Goal: Information Seeking & Learning: Learn about a topic

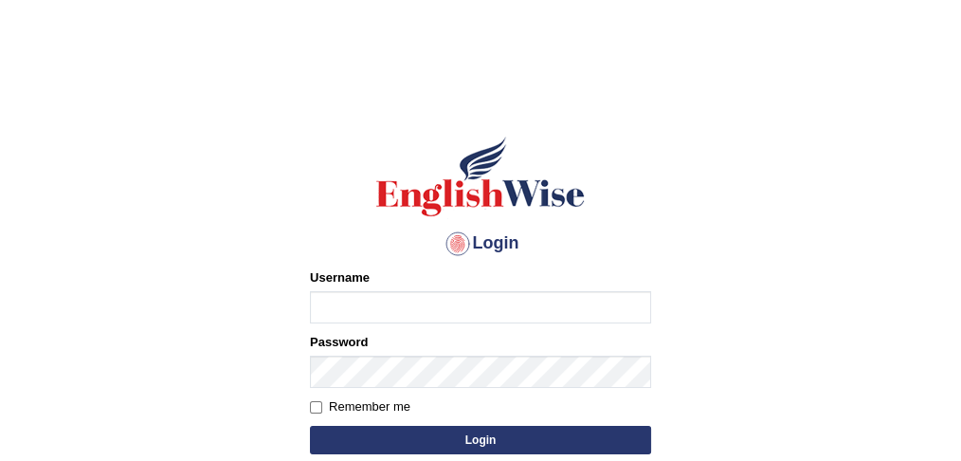
type input "Amanjot96"
click at [402, 436] on button "Login" at bounding box center [480, 440] width 341 height 28
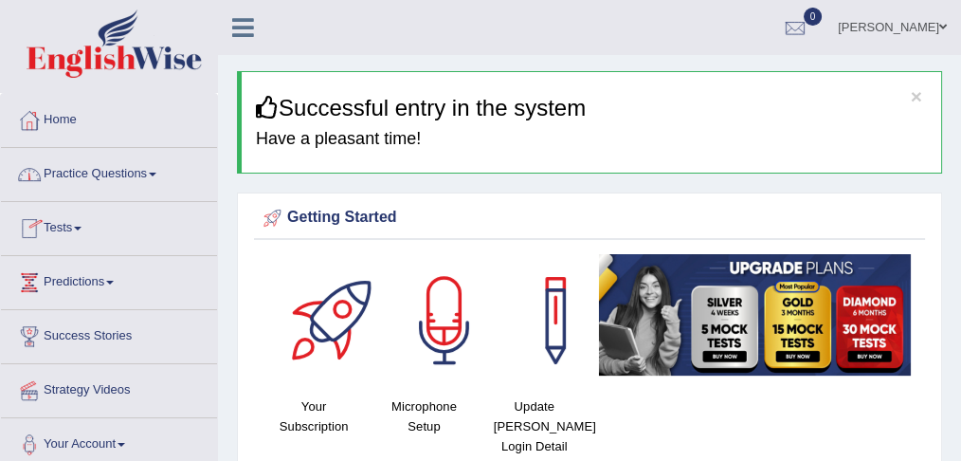
click at [75, 173] on link "Practice Questions" at bounding box center [109, 171] width 216 height 47
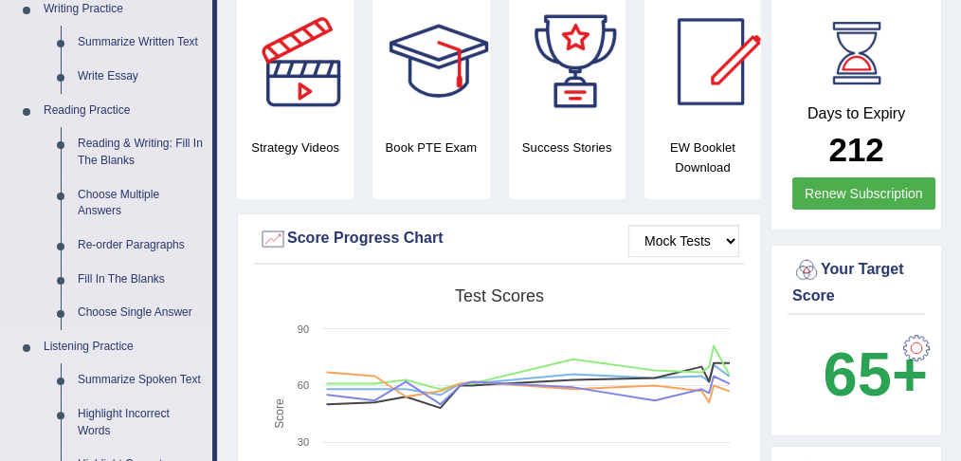
scroll to position [493, 0]
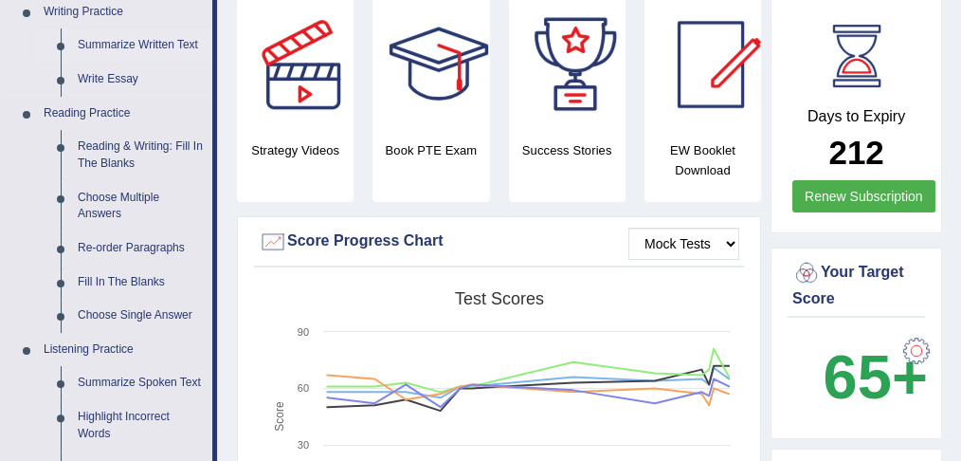
click at [148, 45] on link "Summarize Written Text" at bounding box center [140, 45] width 143 height 34
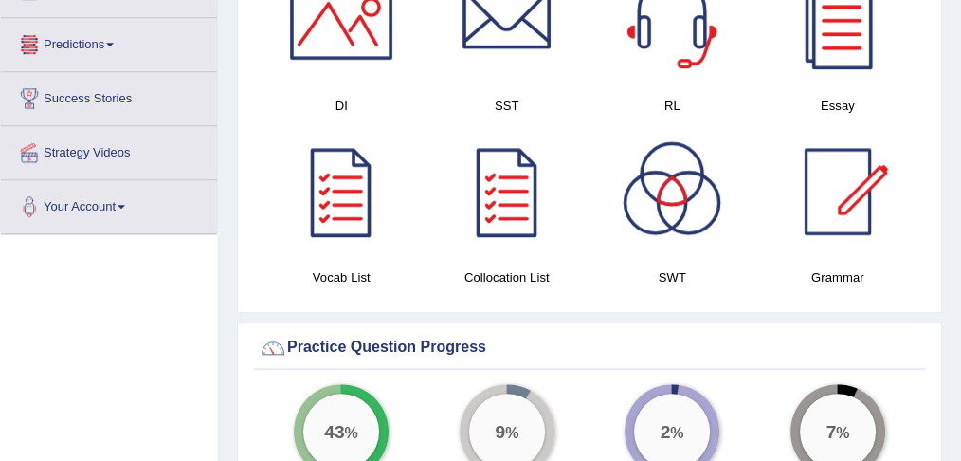
scroll to position [1213, 0]
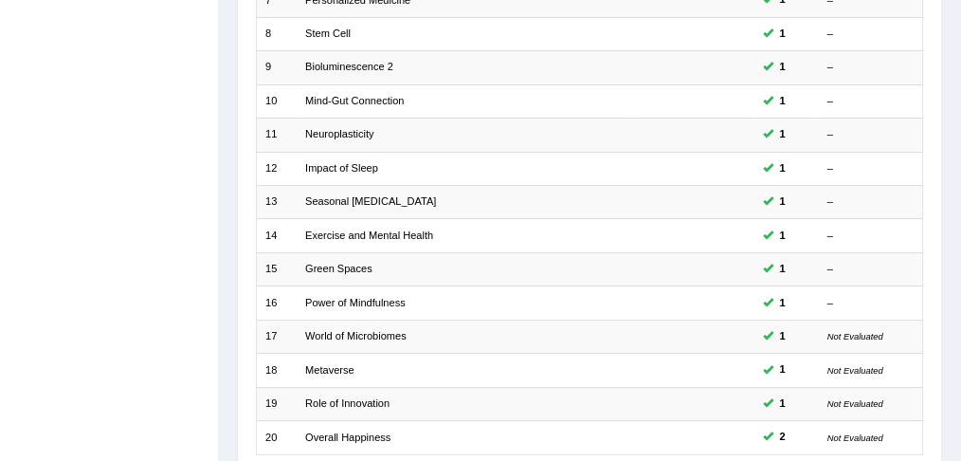
scroll to position [624, 0]
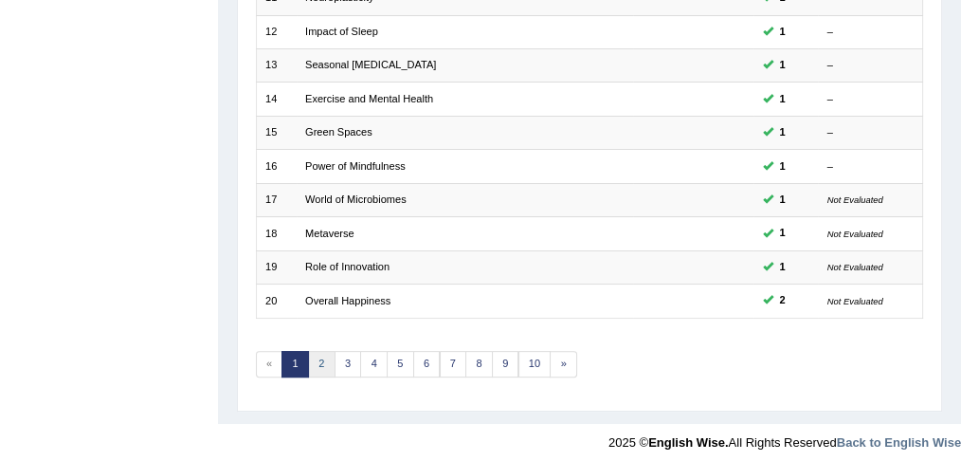
click at [319, 358] on link "2" at bounding box center [321, 364] width 27 height 27
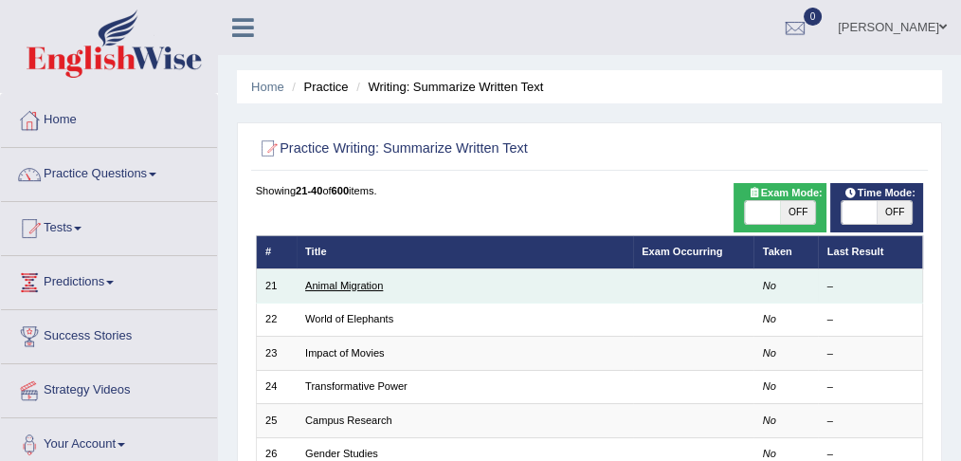
click at [367, 283] on link "Animal Migration" at bounding box center [344, 285] width 78 height 11
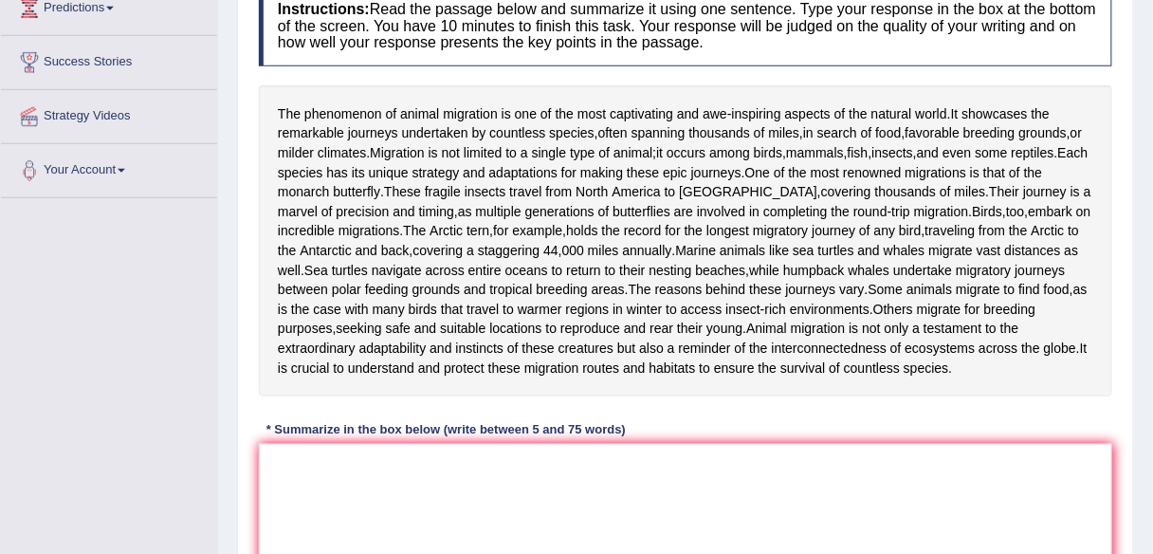
scroll to position [272, 0]
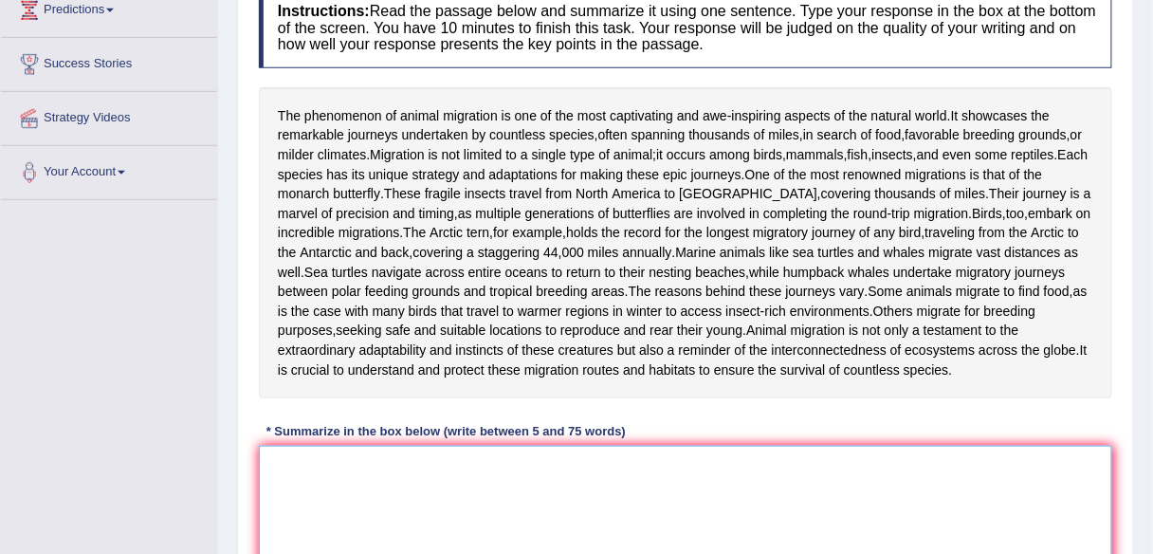
click at [401, 460] on textarea at bounding box center [685, 538] width 853 height 184
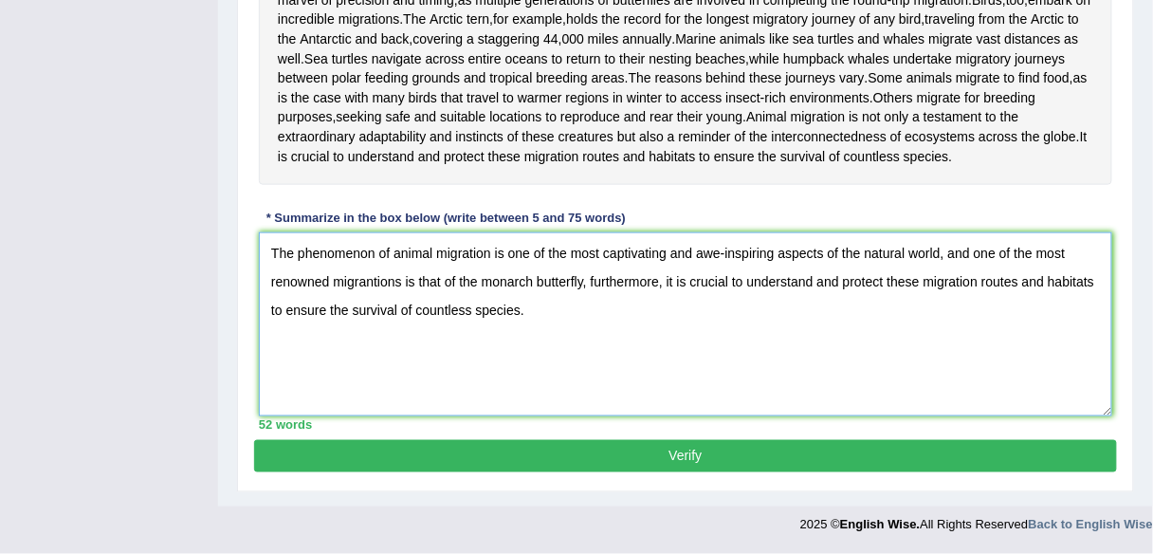
scroll to position [529, 0]
type textarea "The phenomenon of animal migration is one of the most captivating and awe-inspi…"
click at [812, 460] on button "Verify" at bounding box center [685, 456] width 863 height 32
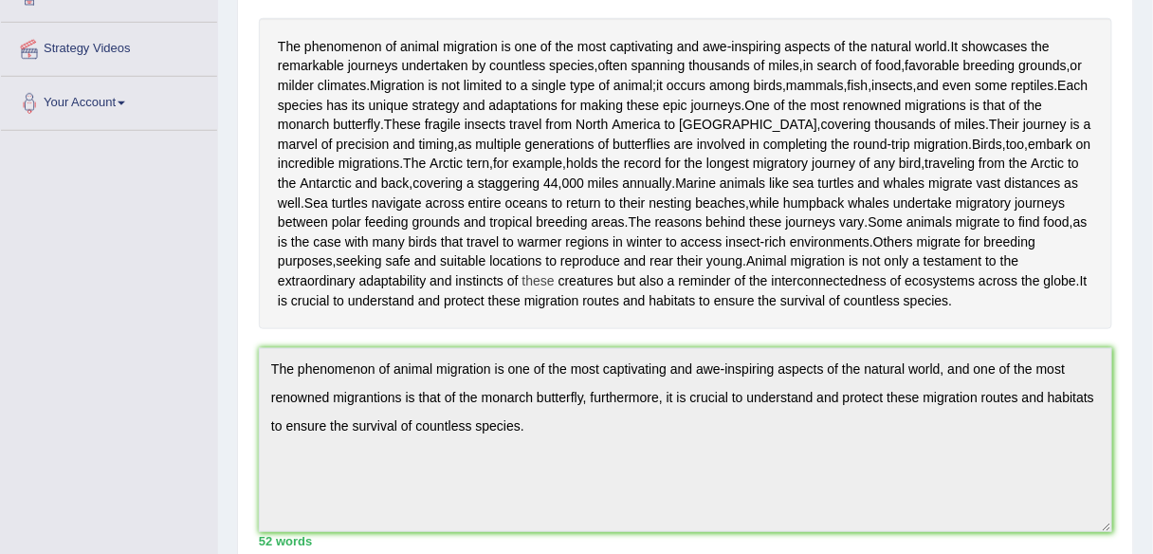
scroll to position [0, 0]
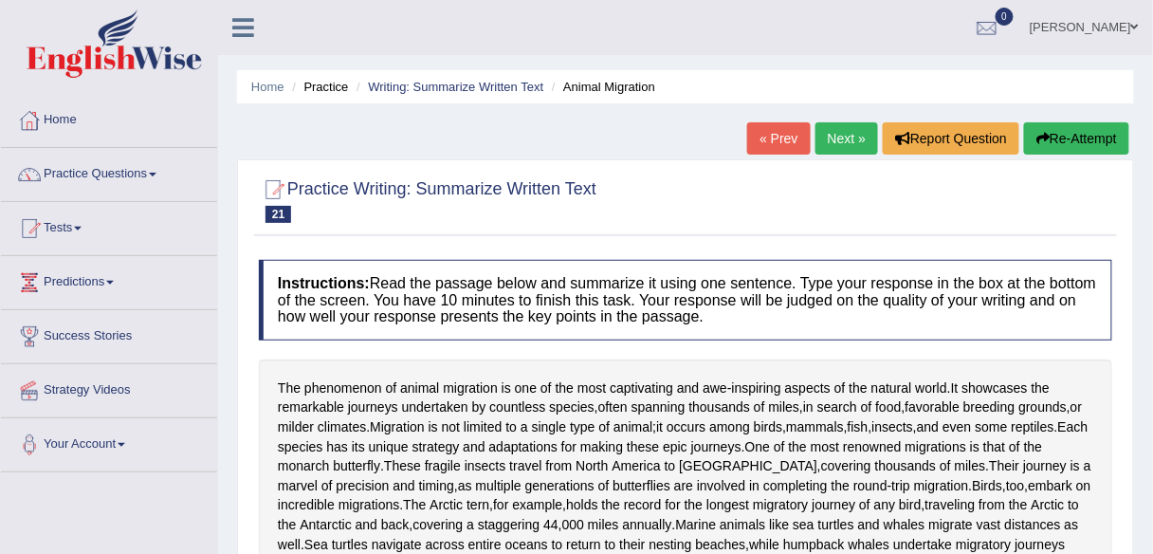
drag, startPoint x: 812, startPoint y: 211, endPoint x: 812, endPoint y: 355, distance: 144.1
click at [857, 137] on link "Next »" at bounding box center [846, 138] width 63 height 32
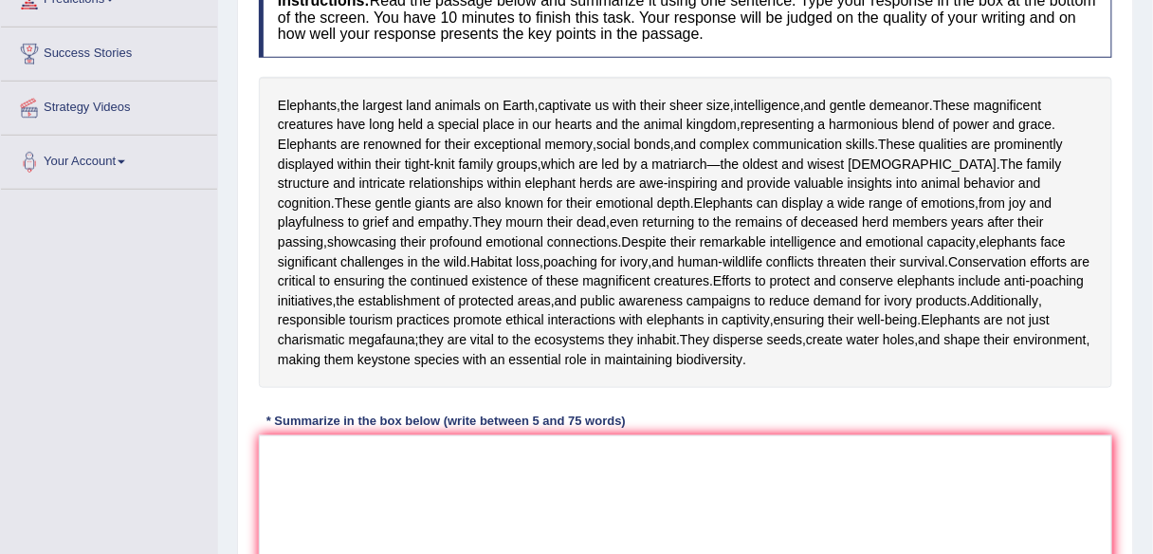
scroll to position [284, 0]
click at [704, 485] on textarea at bounding box center [685, 526] width 853 height 184
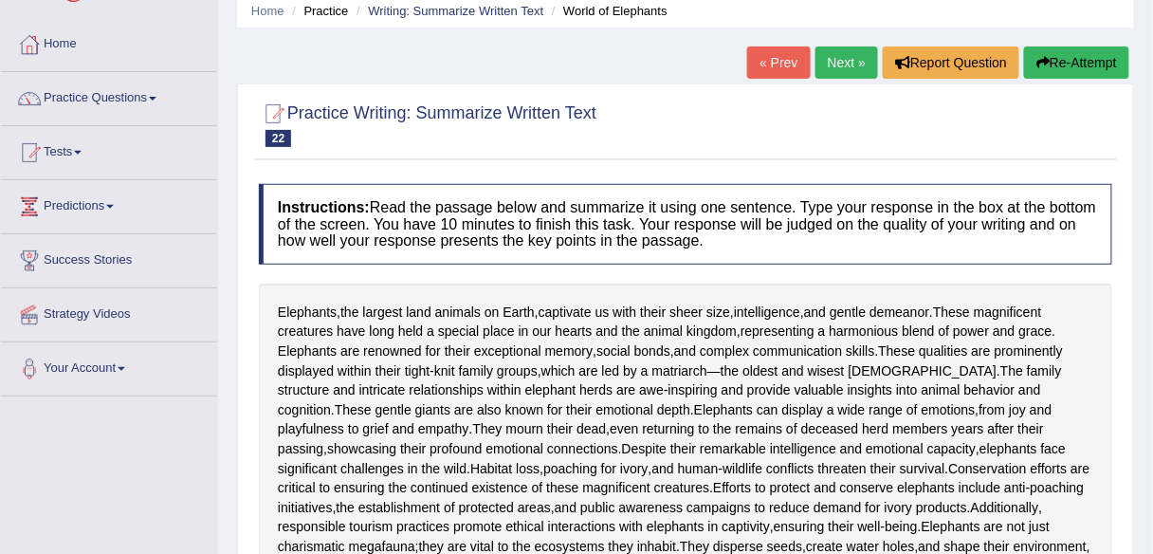
scroll to position [0, 0]
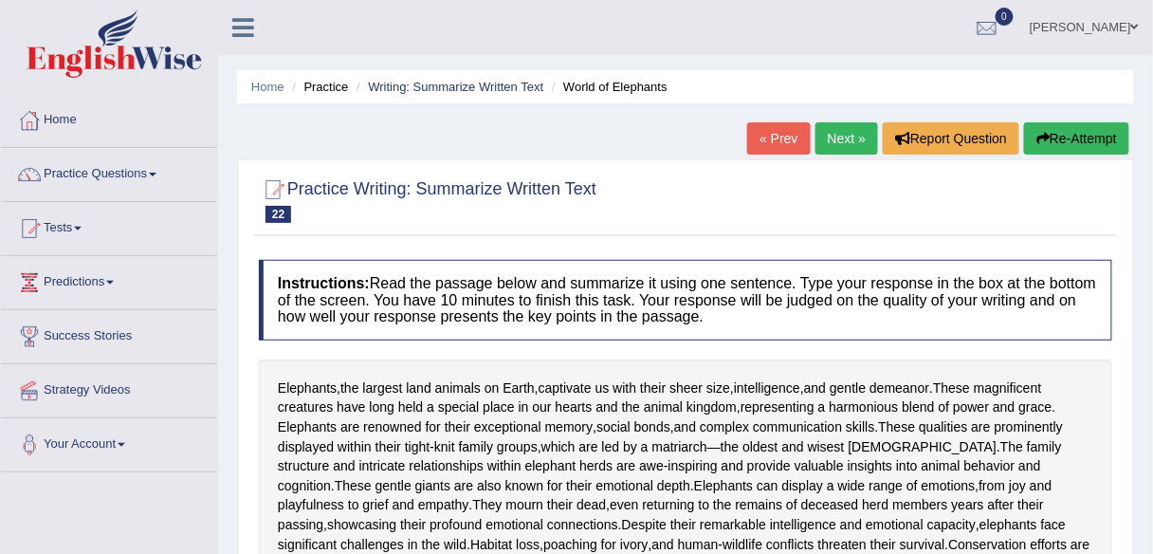
click at [89, 177] on link "Practice Questions" at bounding box center [109, 171] width 216 height 47
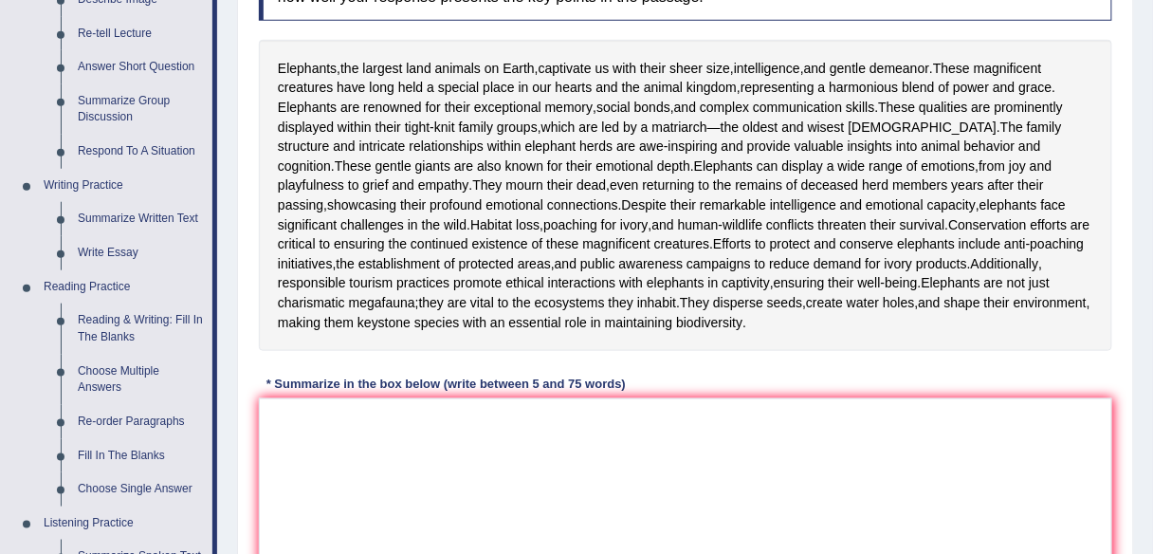
scroll to position [320, 0]
click at [116, 319] on link "Reading & Writing: Fill In The Blanks" at bounding box center [140, 327] width 143 height 50
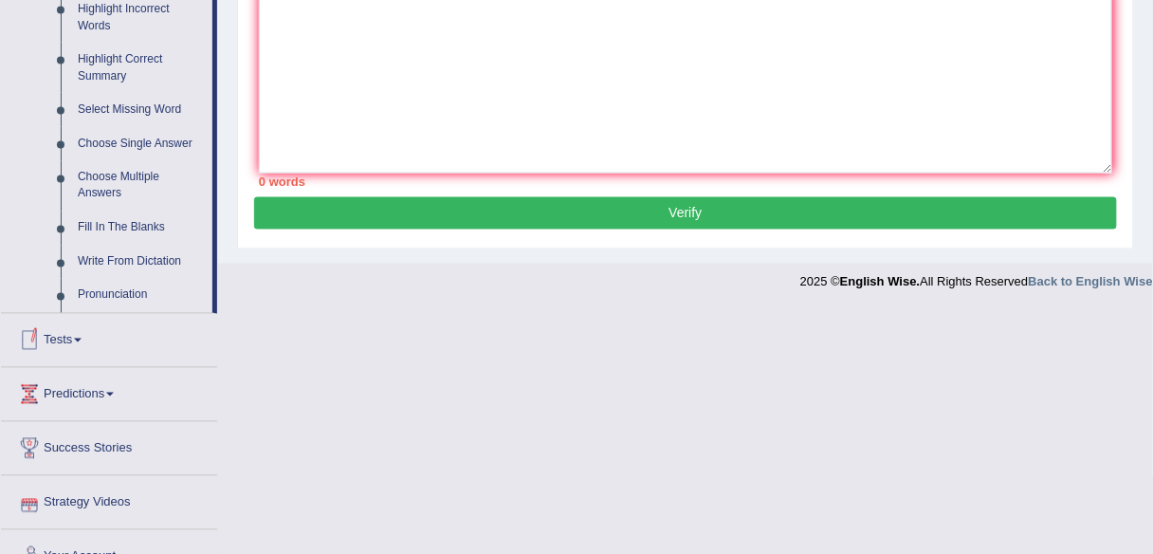
scroll to position [777, 0]
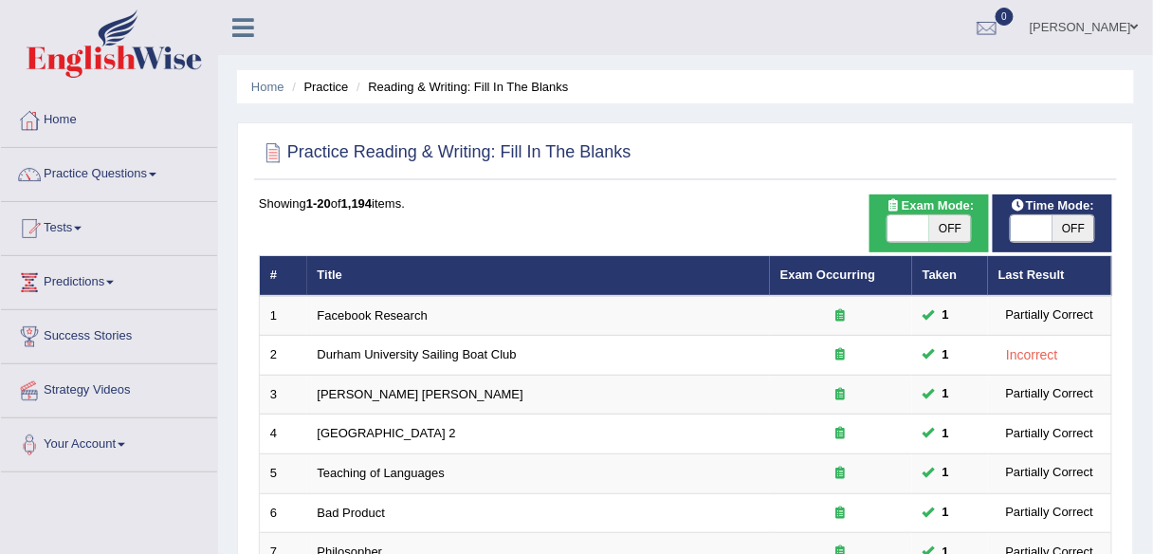
click at [951, 227] on span "OFF" at bounding box center [950, 228] width 42 height 27
checkbox input "true"
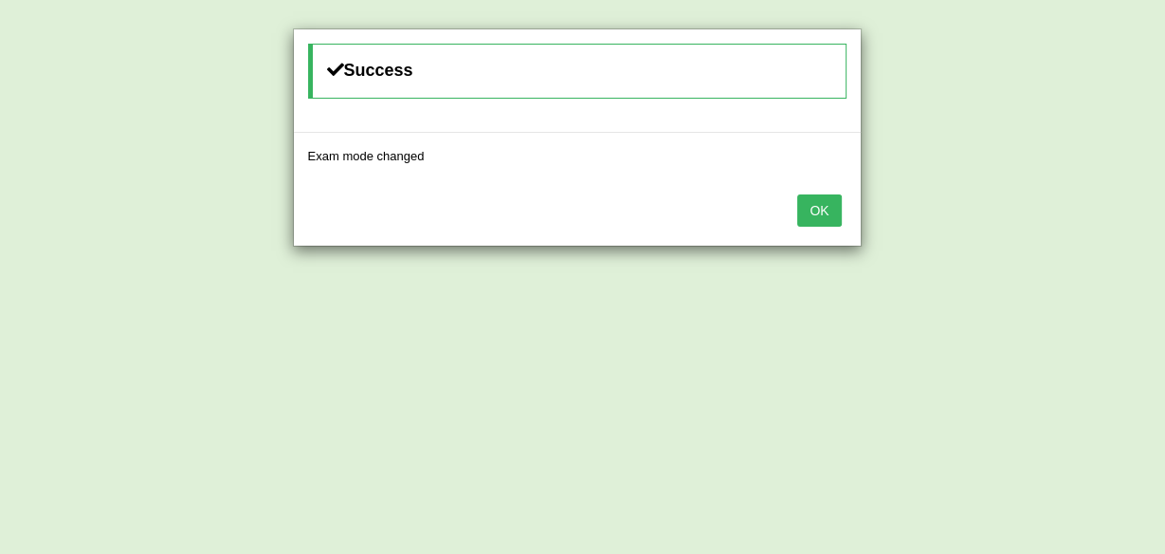
click at [819, 206] on button "OK" at bounding box center [819, 210] width 44 height 32
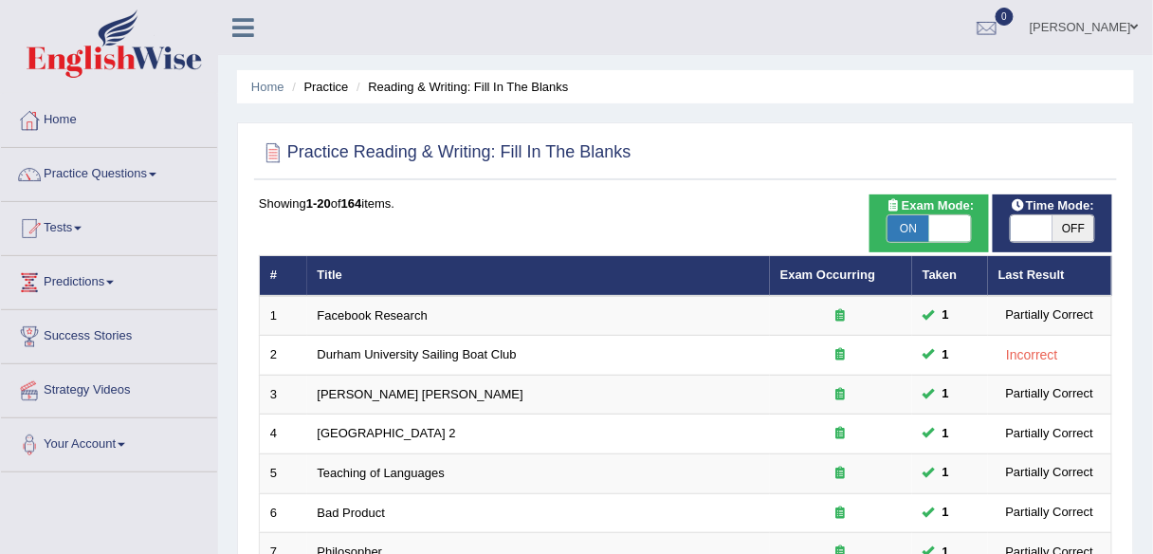
click at [1064, 225] on span "OFF" at bounding box center [1074, 228] width 42 height 27
checkbox input "true"
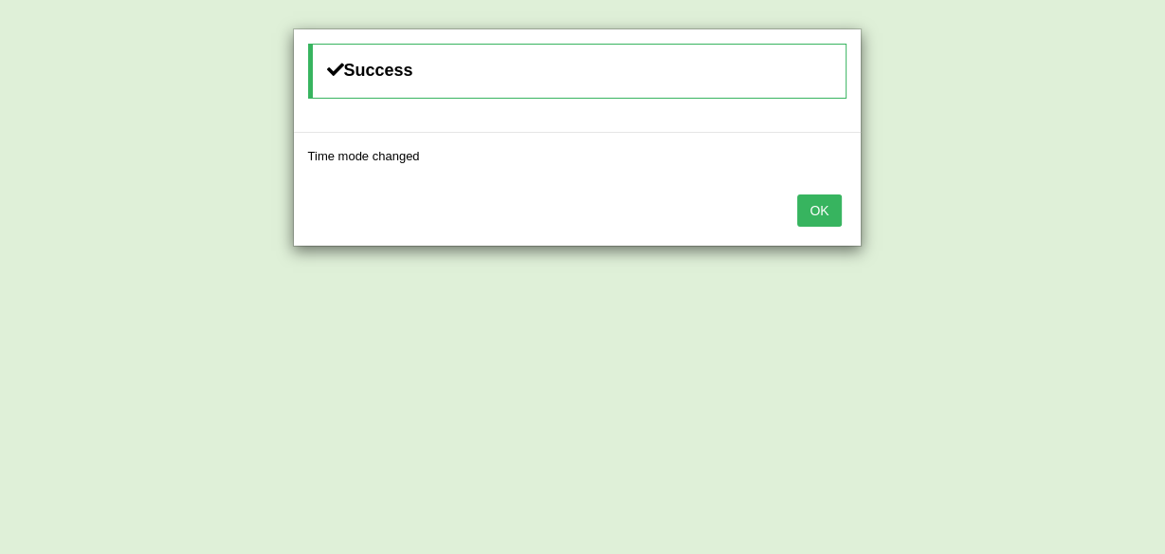
click at [821, 214] on button "OK" at bounding box center [819, 210] width 44 height 32
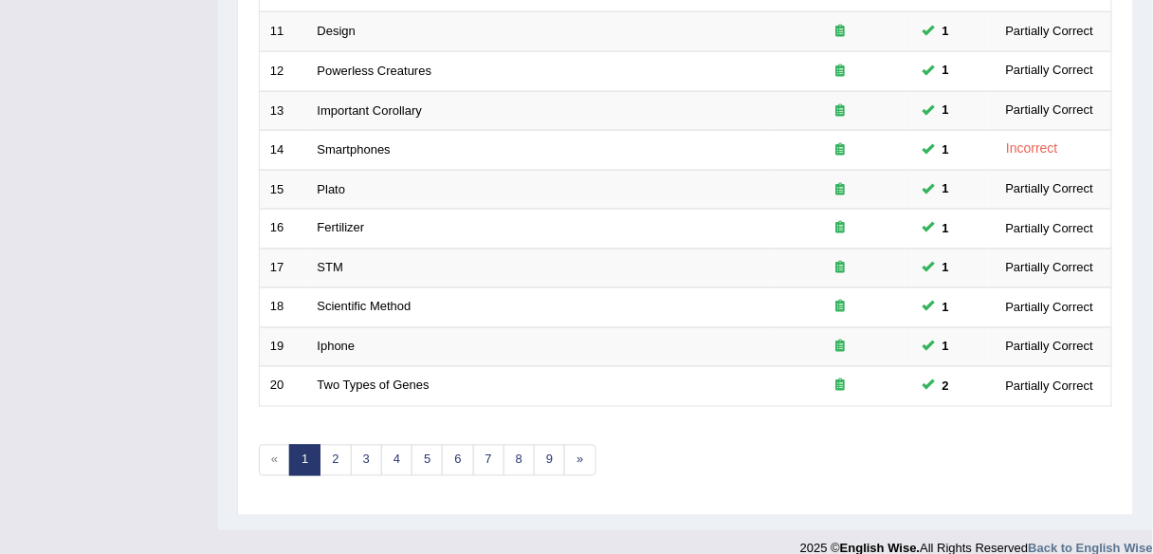
scroll to position [693, 0]
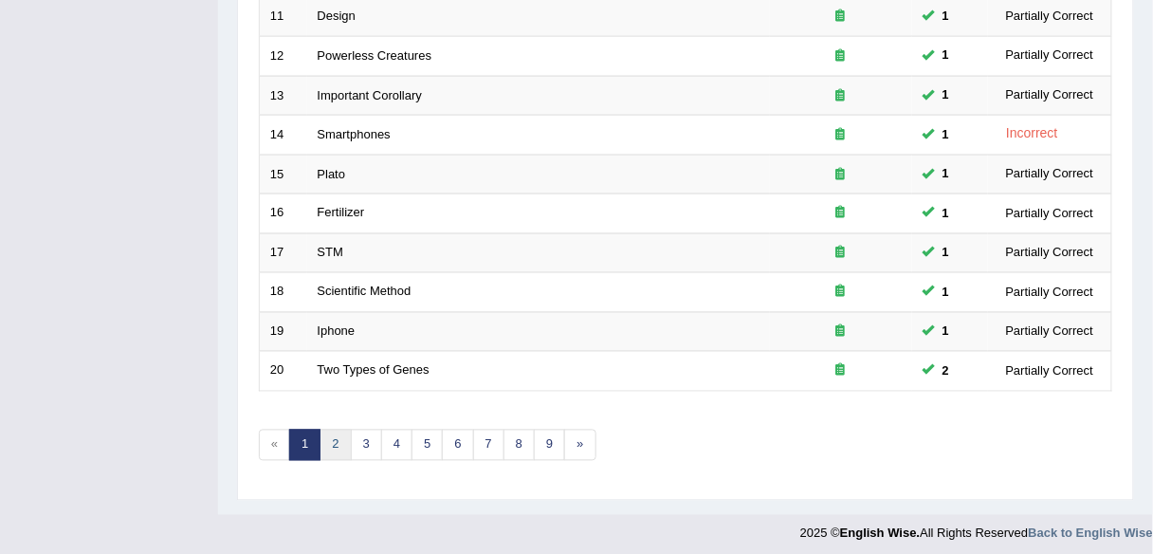
click at [334, 430] on link "2" at bounding box center [335, 445] width 31 height 31
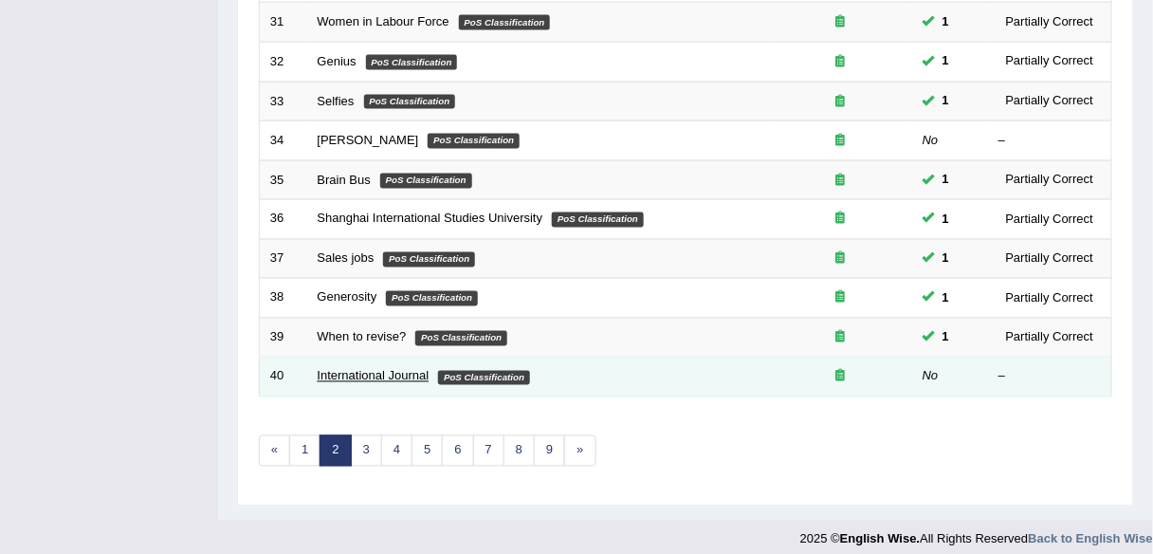
scroll to position [693, 0]
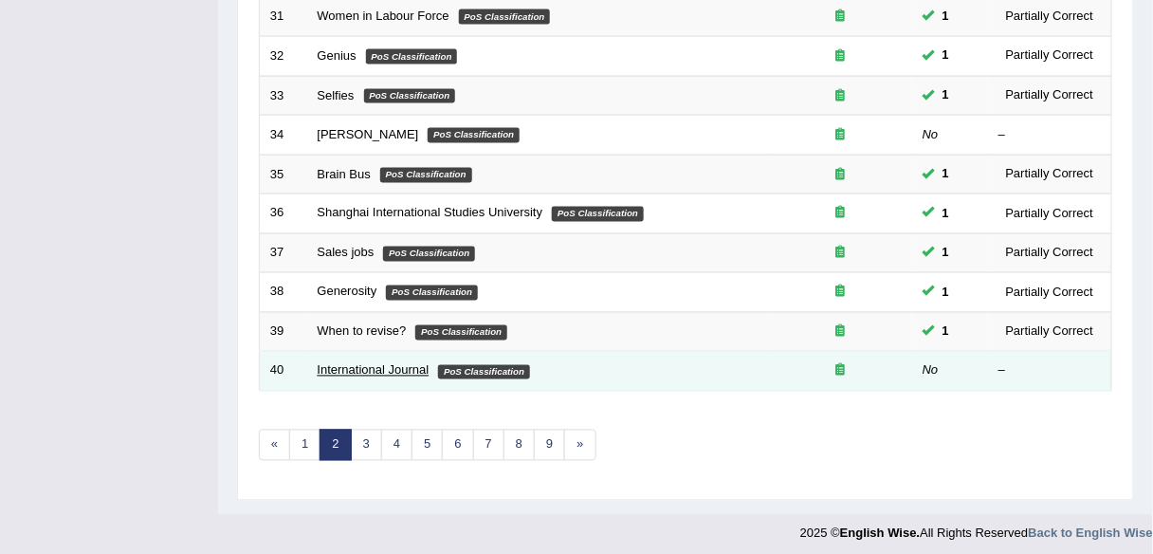
click at [419, 363] on link "International Journal" at bounding box center [374, 370] width 112 height 14
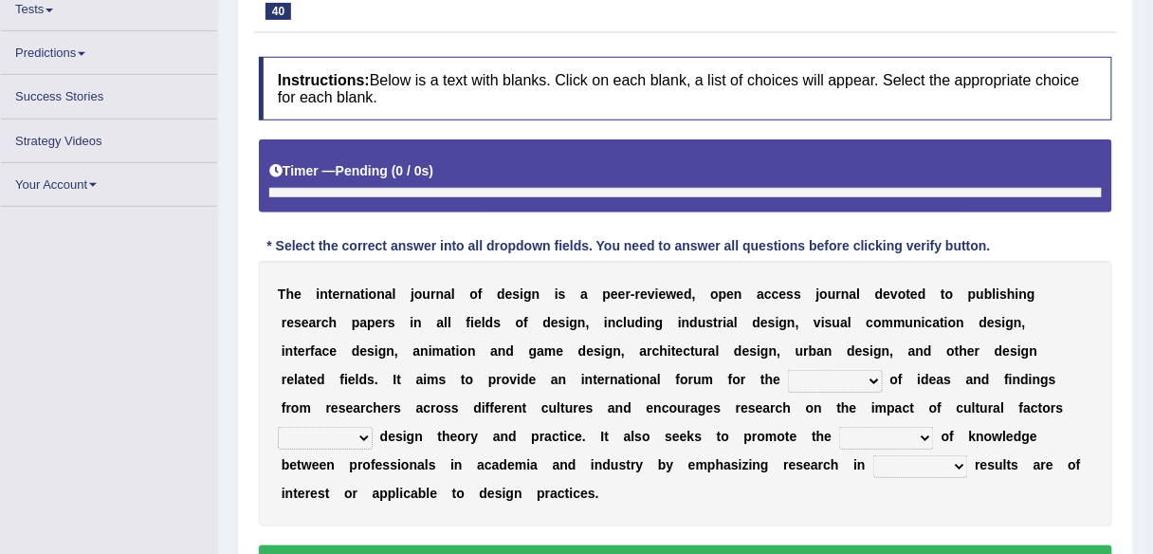
scroll to position [219, 0]
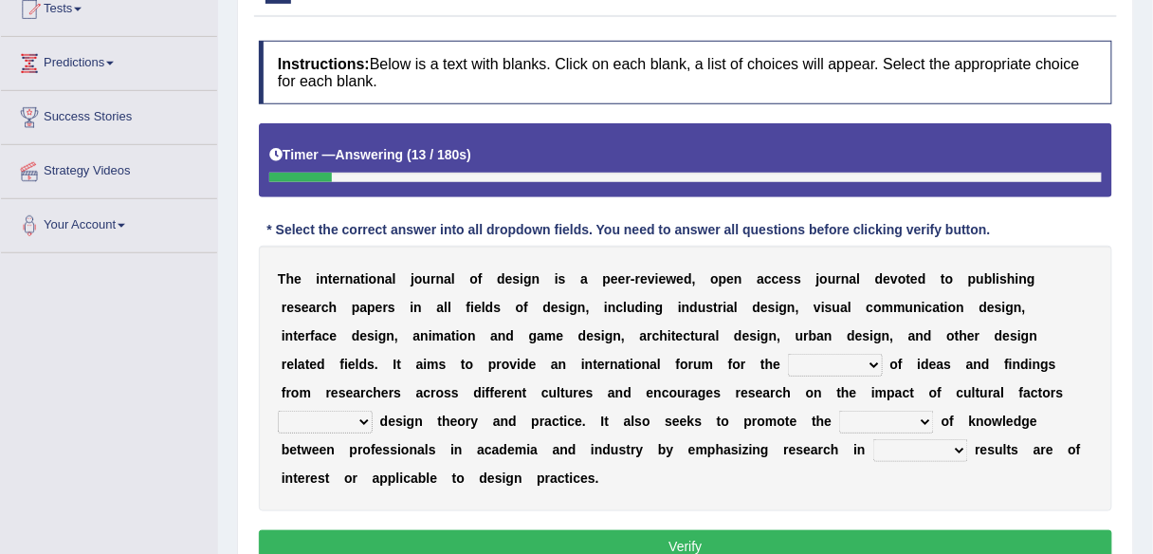
click at [857, 360] on select "infliction change exchange occurence" at bounding box center [835, 365] width 95 height 23
select select "exchange"
click at [788, 354] on select "infliction change exchange occurence" at bounding box center [835, 365] width 95 height 23
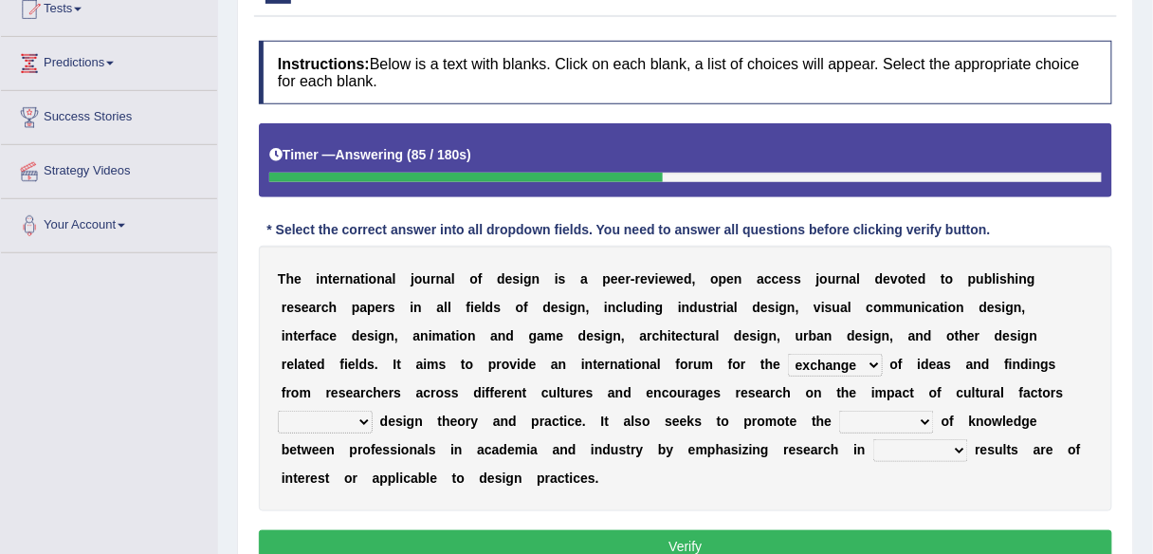
click at [336, 420] on select "on without inside at" at bounding box center [325, 422] width 95 height 23
select select "without"
click at [278, 411] on select "on without inside at" at bounding box center [325, 422] width 95 height 23
click at [918, 420] on select "overlap transplant transfer estimation" at bounding box center [886, 422] width 95 height 23
select select "transfer"
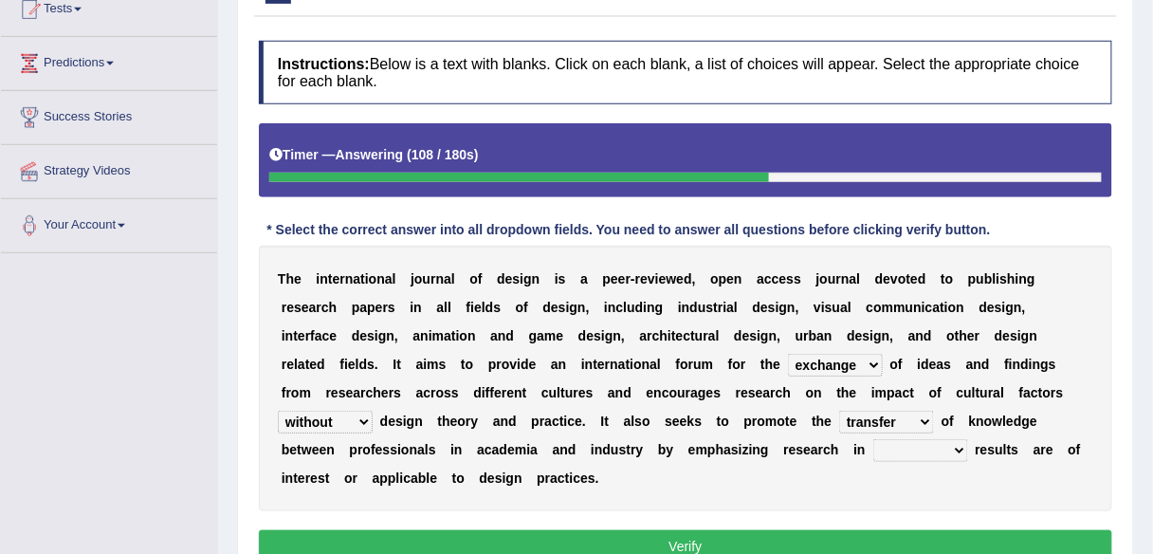
click at [839, 411] on select "overlap transplant transfer estimation" at bounding box center [886, 422] width 95 height 23
click at [945, 441] on select "the which that what" at bounding box center [920, 450] width 95 height 23
select select "which"
click at [873, 439] on select "the which that what" at bounding box center [920, 450] width 95 height 23
click at [782, 535] on button "Verify" at bounding box center [685, 546] width 853 height 32
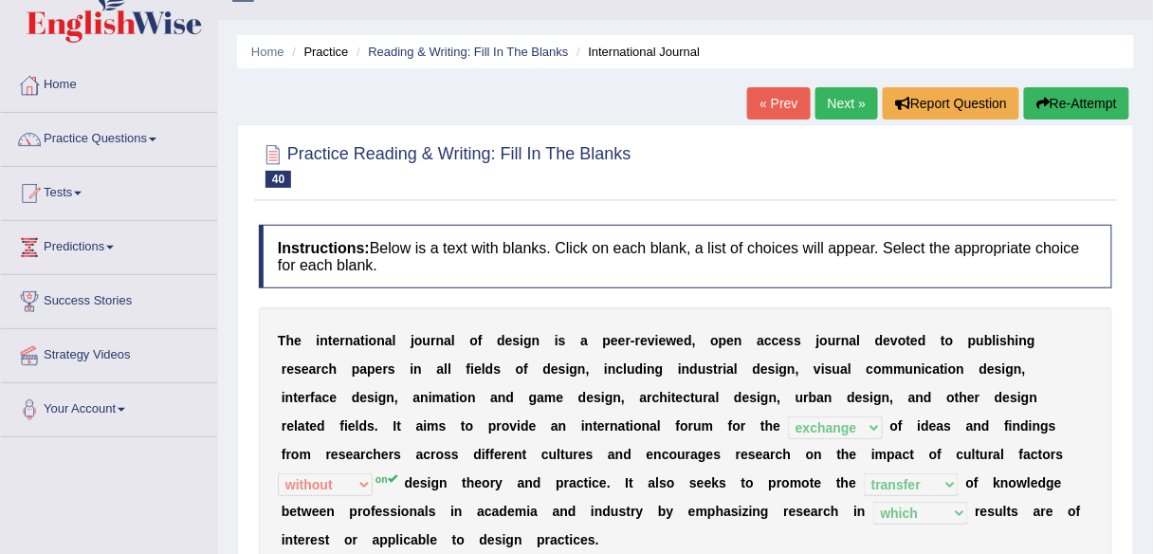
scroll to position [29, 0]
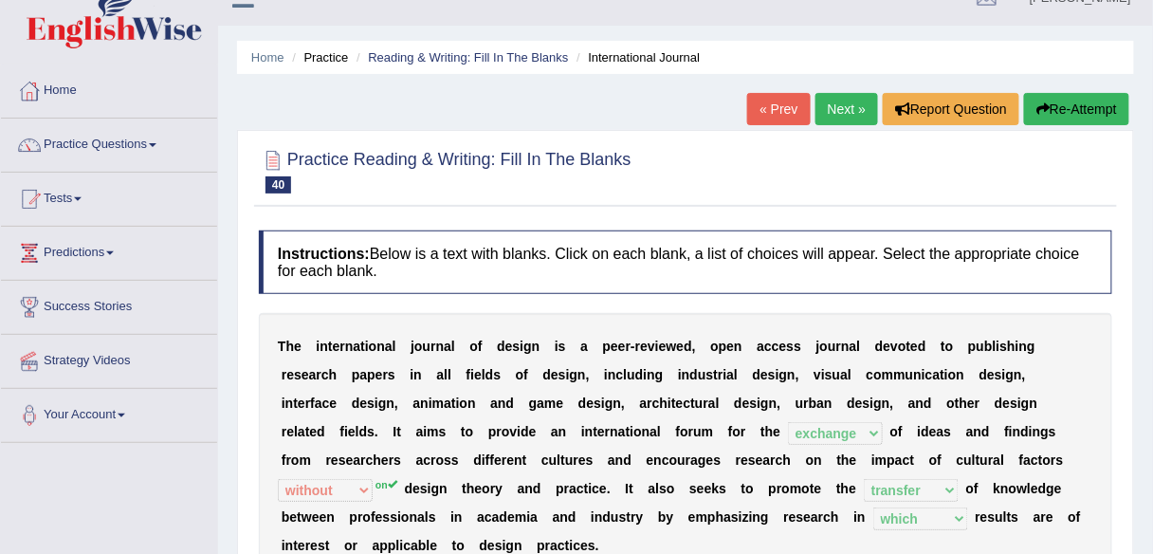
click at [854, 107] on link "Next »" at bounding box center [846, 109] width 63 height 32
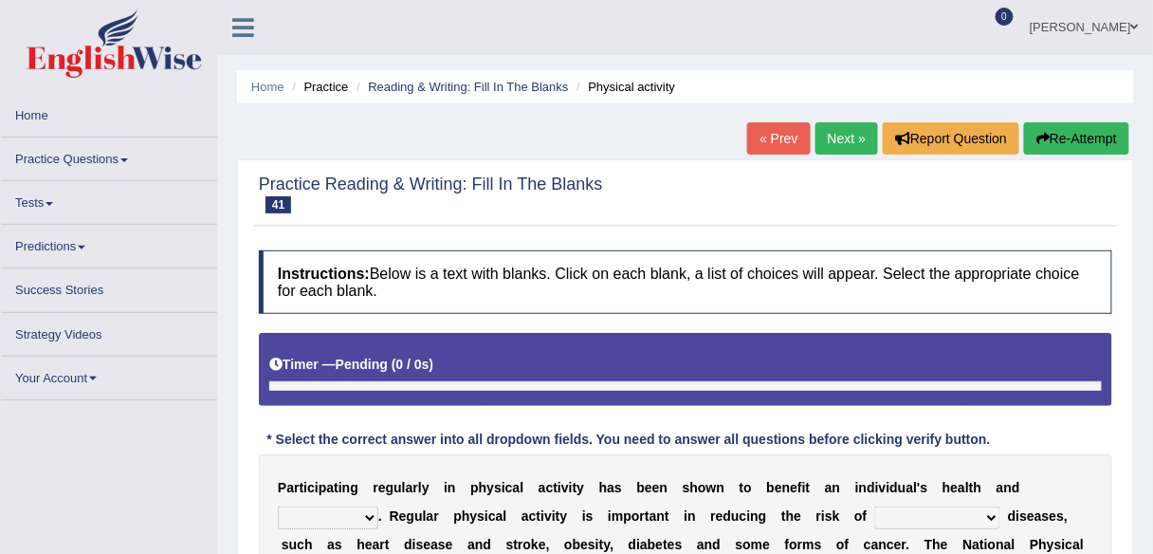
click at [854, 107] on div "Home Practice Reading & Writing: Fill In The Blanks Physical activity « Prev Ne…" at bounding box center [685, 474] width 935 height 948
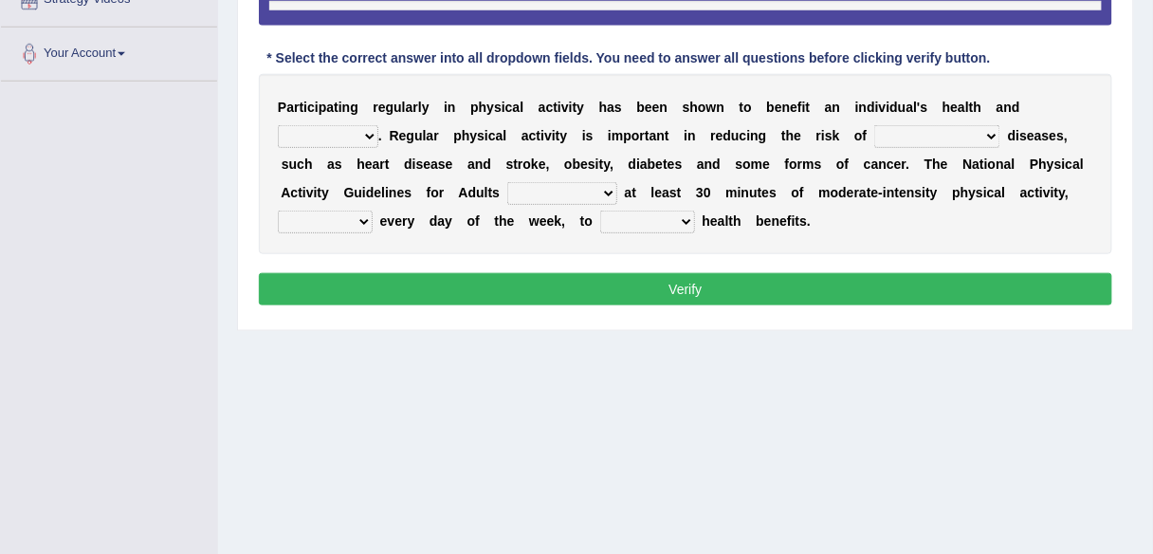
scroll to position [442, 0]
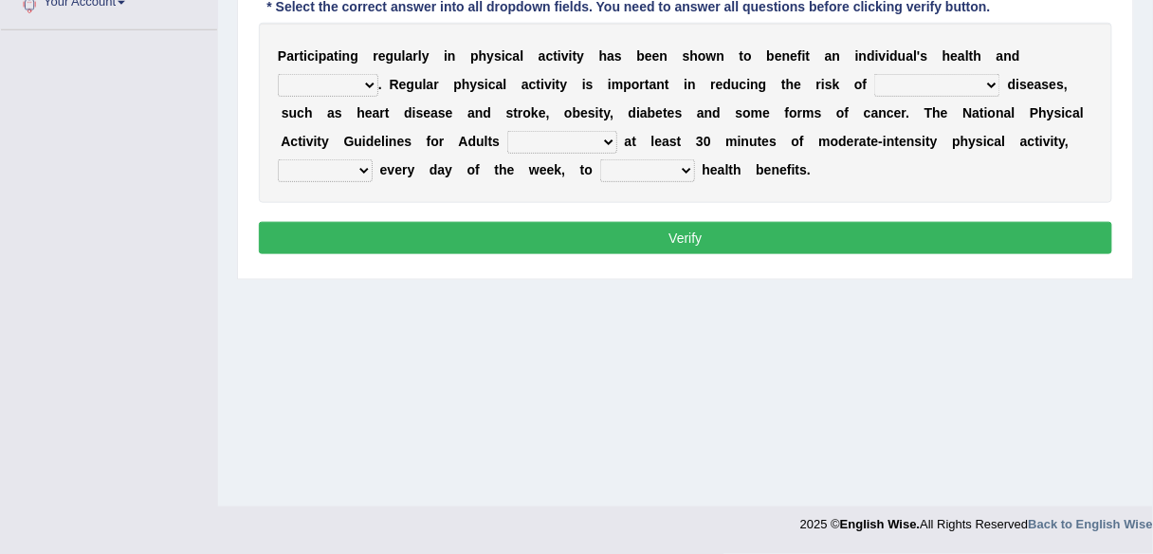
click at [358, 85] on select "values immortality expectation wellbeing" at bounding box center [328, 85] width 101 height 23
select select "wellbeing"
click at [278, 74] on select "values immortality expectation wellbeing" at bounding box center [328, 85] width 101 height 23
click at [913, 78] on select "chronic contraindicated untouched detectable" at bounding box center [937, 85] width 126 height 23
select select "chronic"
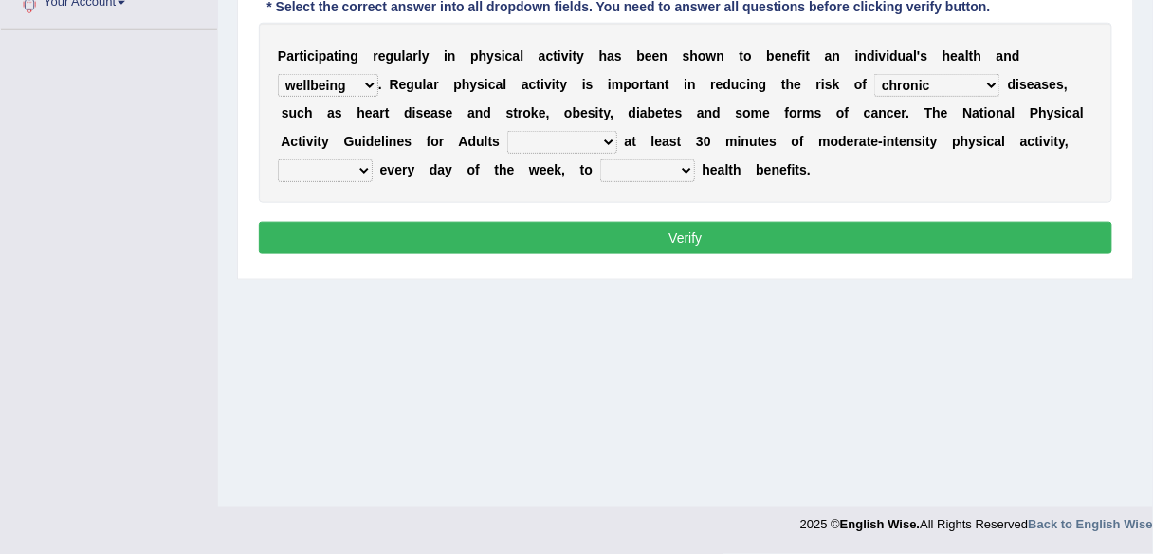
click at [874, 74] on select "chronic contraindicated untouched detectable" at bounding box center [937, 85] width 126 height 23
click at [559, 139] on select "excludes recommends denotes defies" at bounding box center [562, 142] width 110 height 23
select select "recommends"
click at [507, 131] on select "excludes recommends denotes defies" at bounding box center [562, 142] width 110 height 23
click at [318, 171] on select "relatively absolutely preferably namely" at bounding box center [325, 170] width 95 height 23
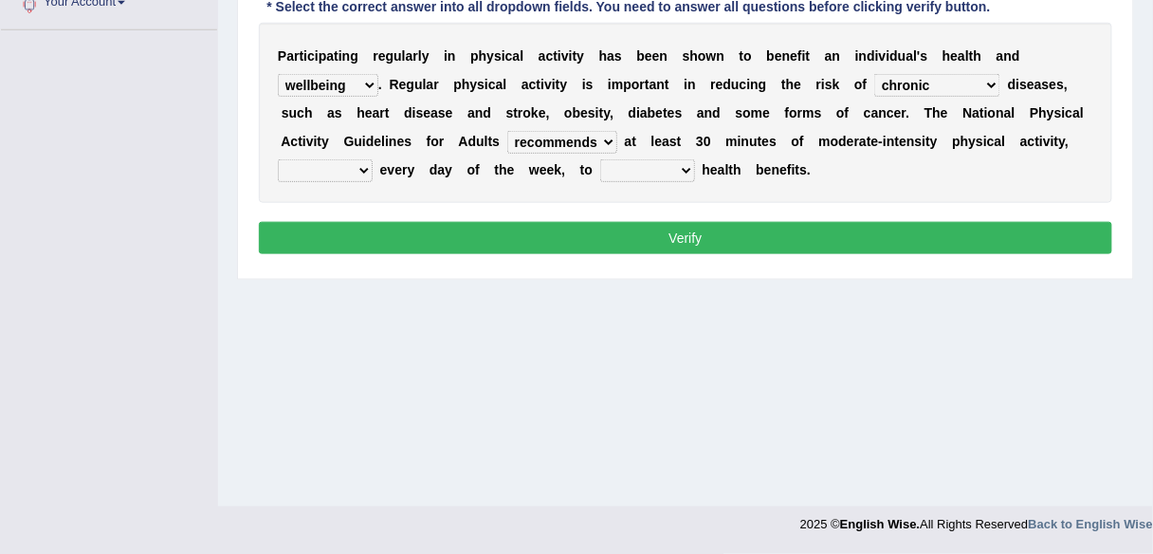
select select "relatively"
click at [278, 159] on select "relatively absolutely preferably namely" at bounding box center [325, 170] width 95 height 23
click at [640, 162] on select "charge obtain weigh estimate" at bounding box center [647, 170] width 95 height 23
select select "obtain"
click at [600, 159] on select "charge obtain weigh estimate" at bounding box center [647, 170] width 95 height 23
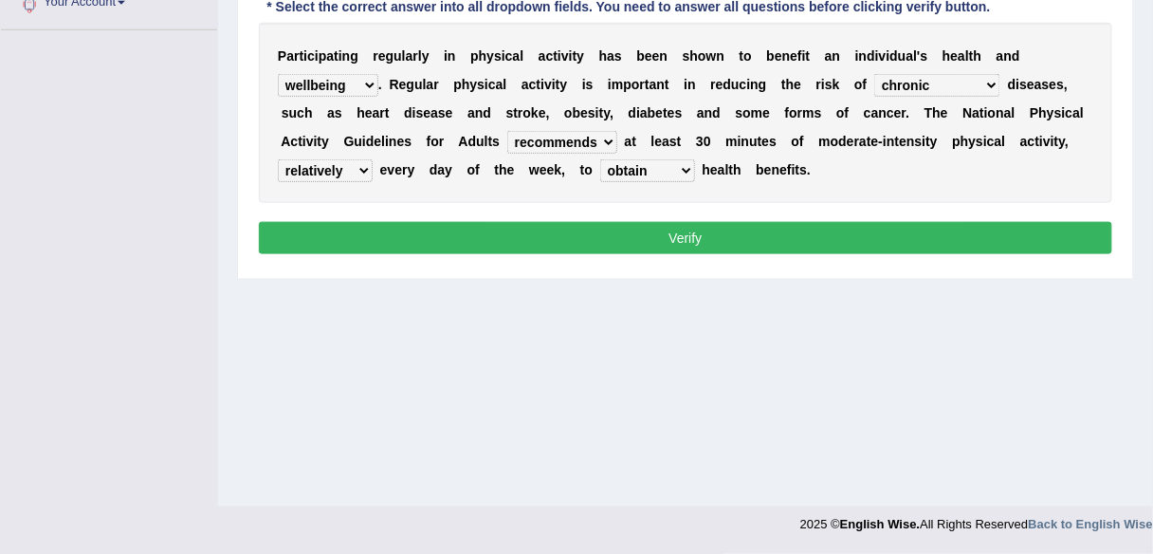
click at [655, 172] on select "charge obtain weigh estimate" at bounding box center [647, 170] width 95 height 23
click at [595, 360] on div "Home Practice Reading & Writing: Fill In The Blanks Physical activity « Prev Ne…" at bounding box center [685, 32] width 935 height 948
click at [675, 241] on button "Verify" at bounding box center [685, 238] width 853 height 32
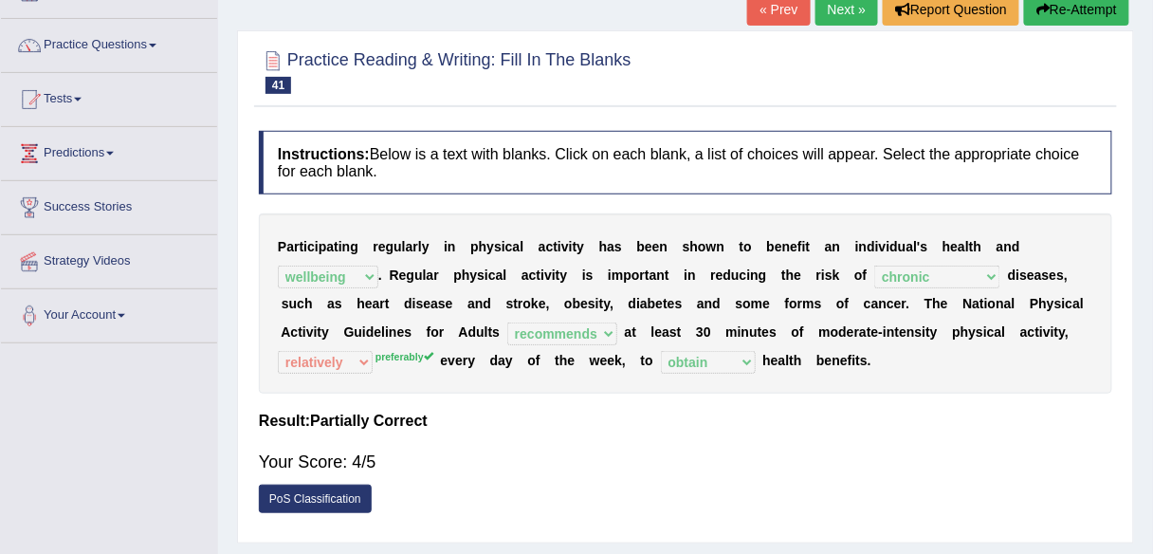
scroll to position [118, 0]
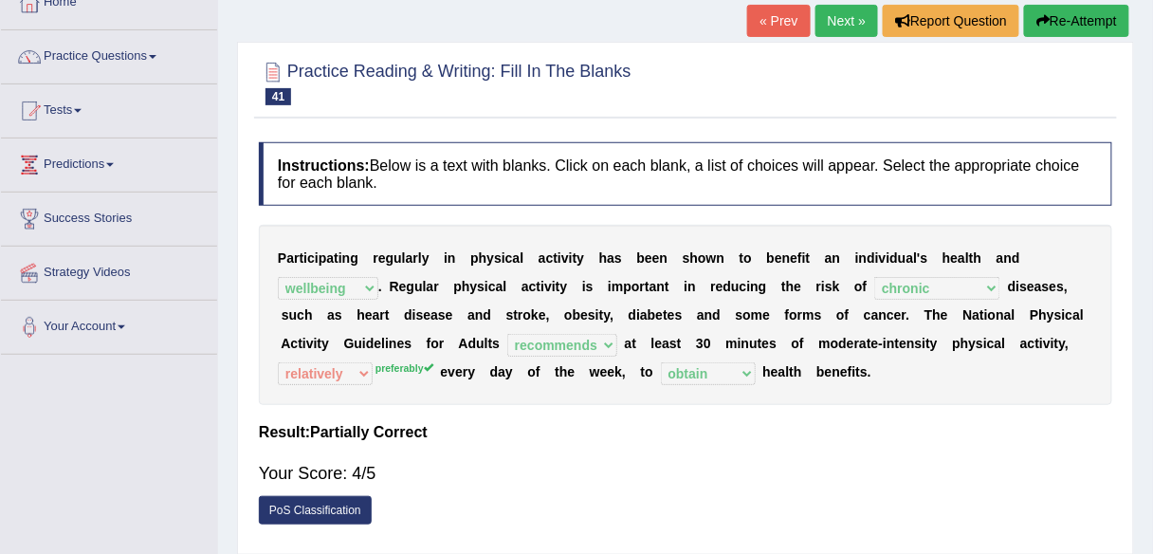
click at [840, 21] on link "Next »" at bounding box center [846, 21] width 63 height 32
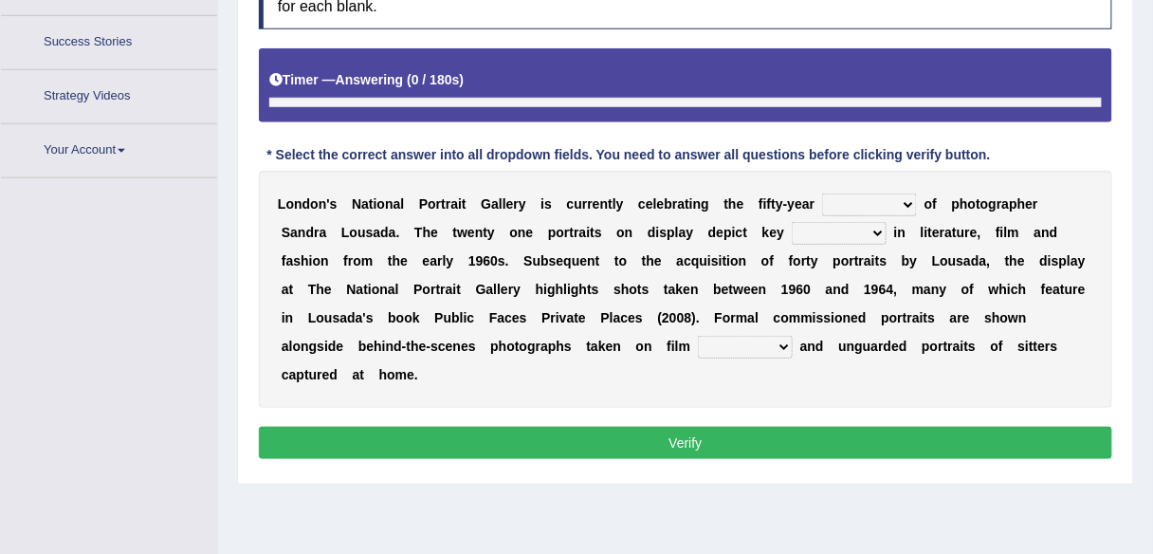
scroll to position [340, 0]
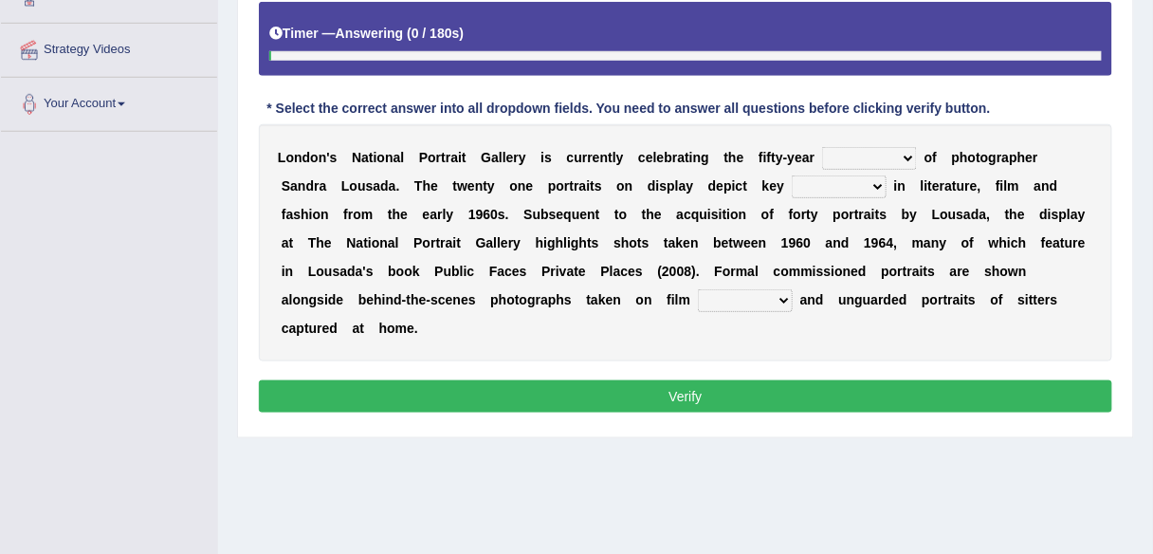
click at [870, 192] on select "figures gadgets fashions genres" at bounding box center [839, 186] width 95 height 23
click at [859, 347] on div "L o n d o n ' s N a t i o n a l P o r t r a i t G a l l e r y i s c u r r e n t…" at bounding box center [685, 242] width 853 height 237
click at [911, 152] on select "invitation promotion training career" at bounding box center [869, 158] width 95 height 23
select select "career"
click at [822, 147] on select "invitation promotion training career" at bounding box center [869, 158] width 95 height 23
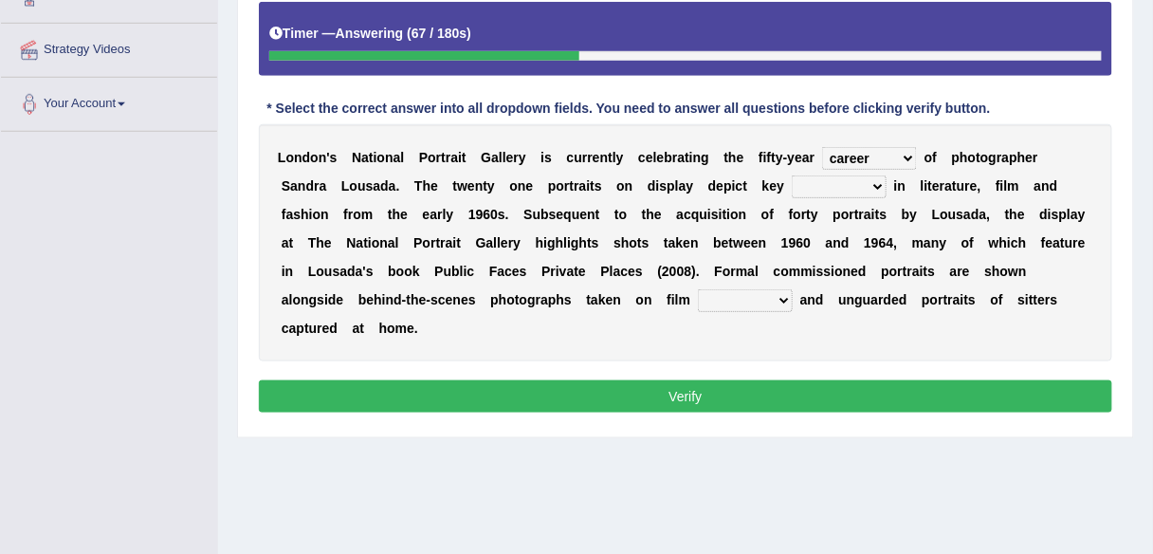
click at [588, 188] on b "i" at bounding box center [588, 185] width 4 height 15
click at [875, 191] on select "figures gadgets fashions genres" at bounding box center [839, 186] width 95 height 23
select select "genres"
click at [792, 175] on select "figures gadgets fashions genres" at bounding box center [839, 186] width 95 height 23
click at [768, 301] on select "gists sets tickets aisles" at bounding box center [745, 300] width 95 height 23
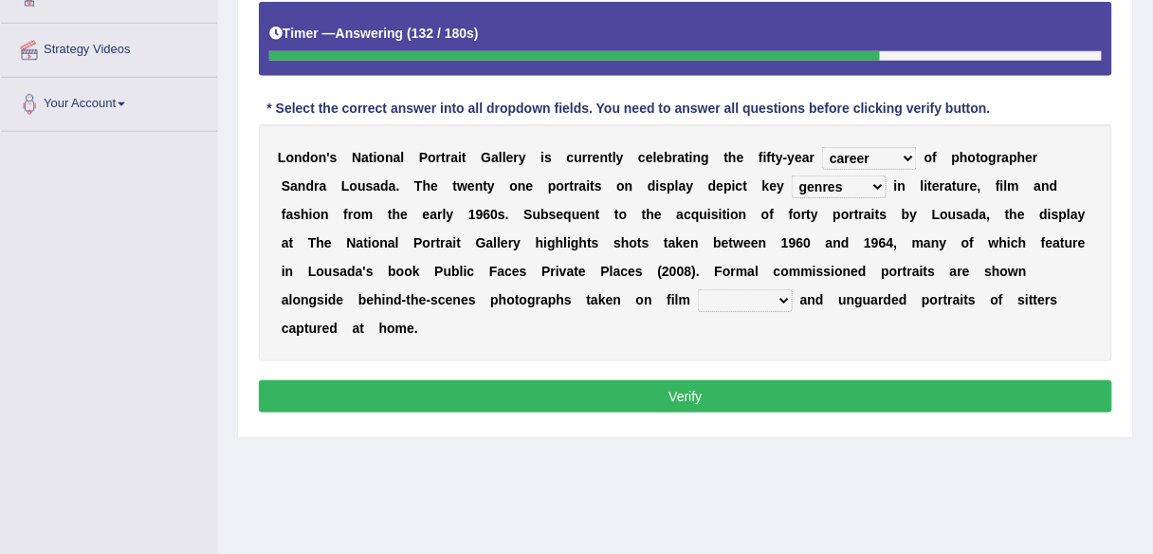
select select "tickets"
click at [698, 289] on select "gists sets tickets aisles" at bounding box center [745, 300] width 95 height 23
click at [705, 397] on button "Verify" at bounding box center [685, 396] width 853 height 32
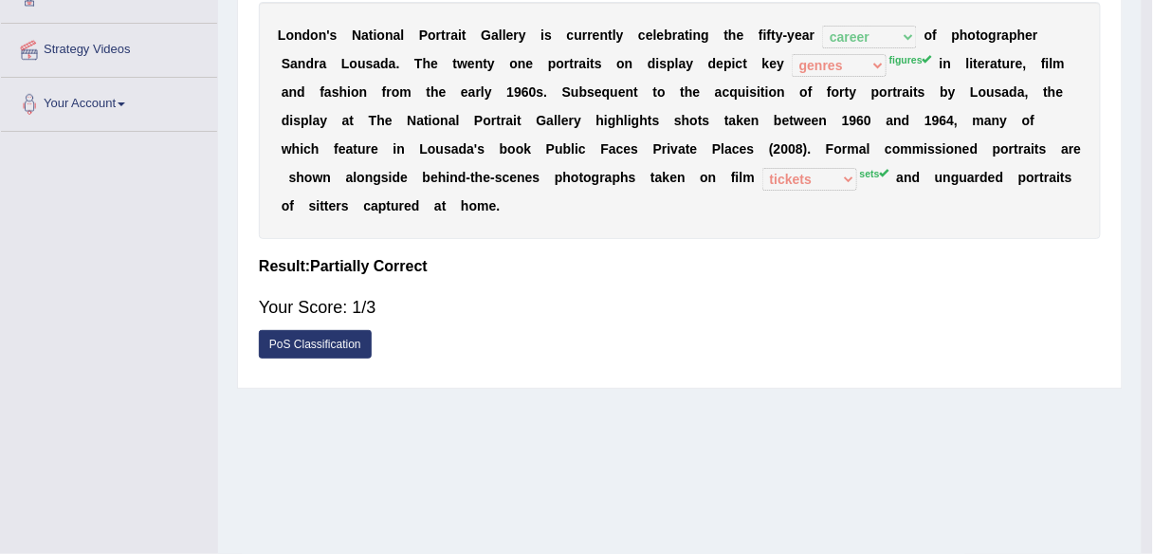
click at [705, 397] on div "Home Practice Reading & Writing: Fill In The [PERSON_NAME] « Prev Next » Report…" at bounding box center [680, 134] width 924 height 948
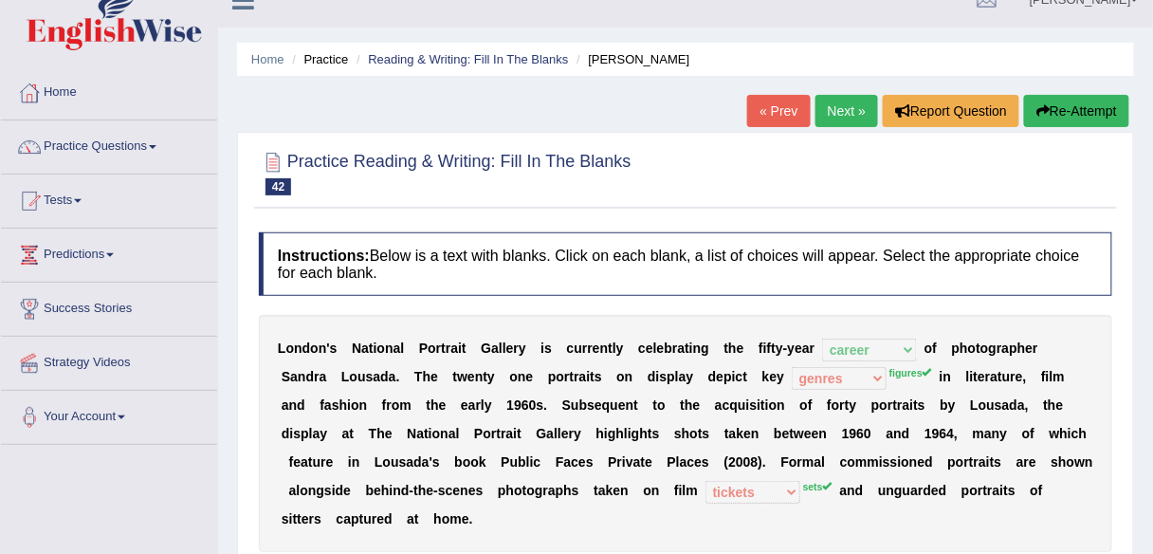
scroll to position [27, 0]
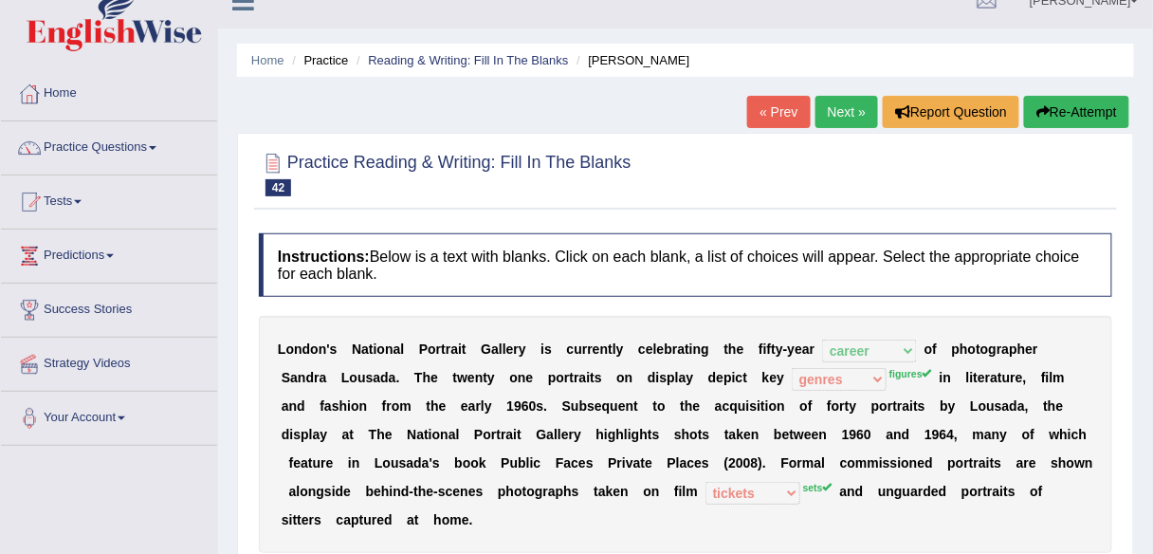
click at [830, 99] on link "Next »" at bounding box center [846, 112] width 63 height 32
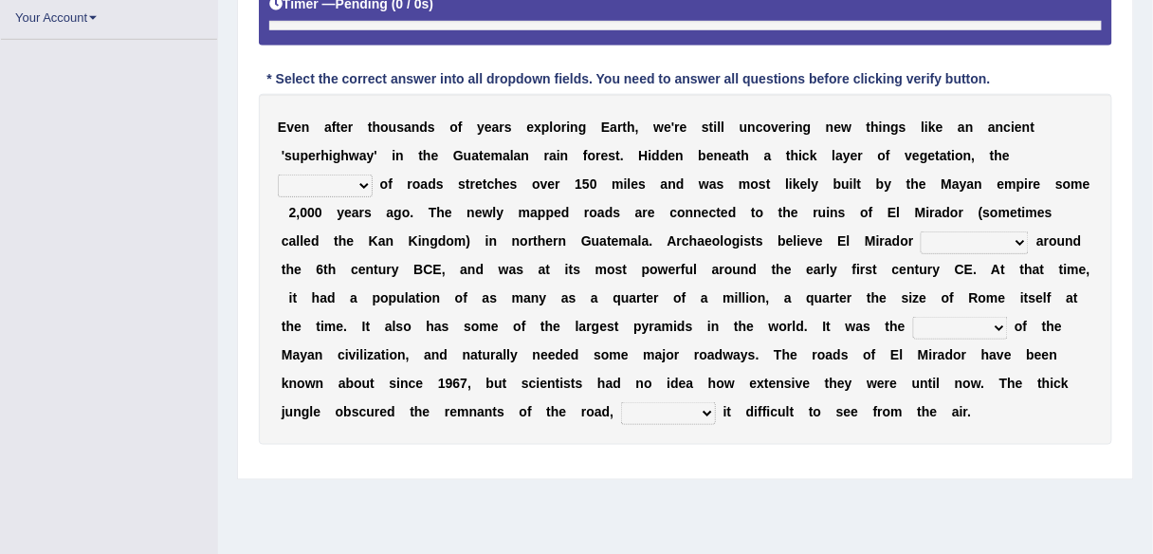
scroll to position [369, 0]
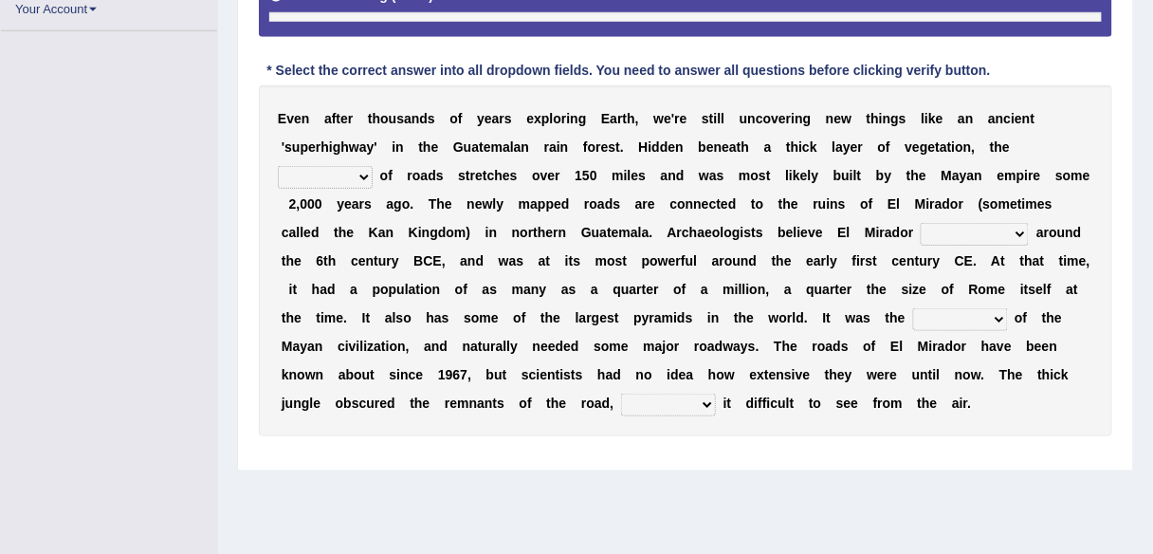
click at [332, 170] on select "network surface interface width" at bounding box center [325, 177] width 95 height 23
select select "surface"
click at [278, 166] on select "network surface interface width" at bounding box center [325, 177] width 95 height 23
click at [989, 228] on select "has founded founded was founded was found" at bounding box center [975, 234] width 108 height 23
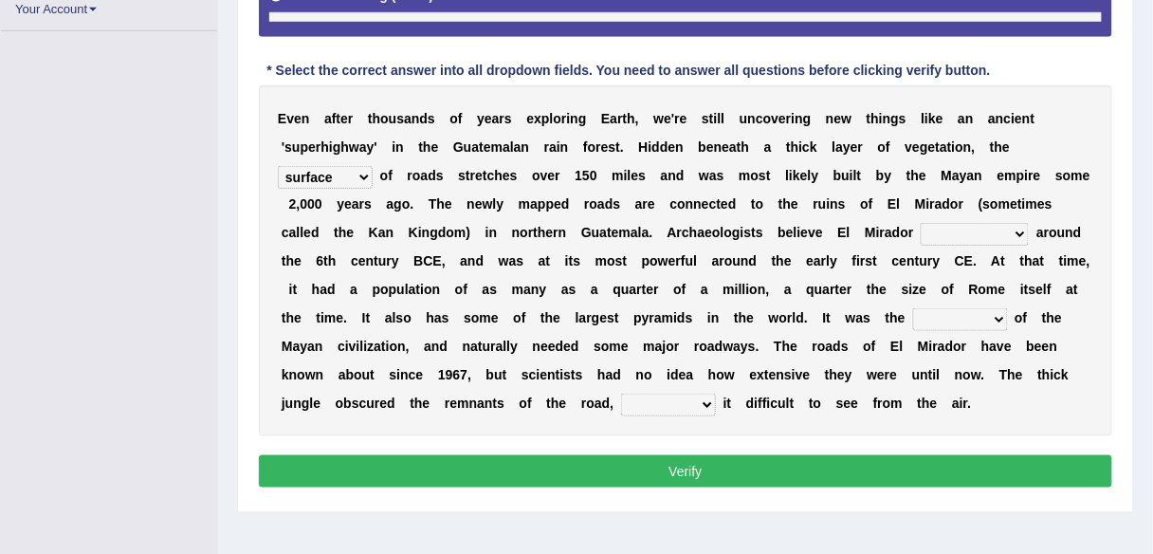
scroll to position [435, 0]
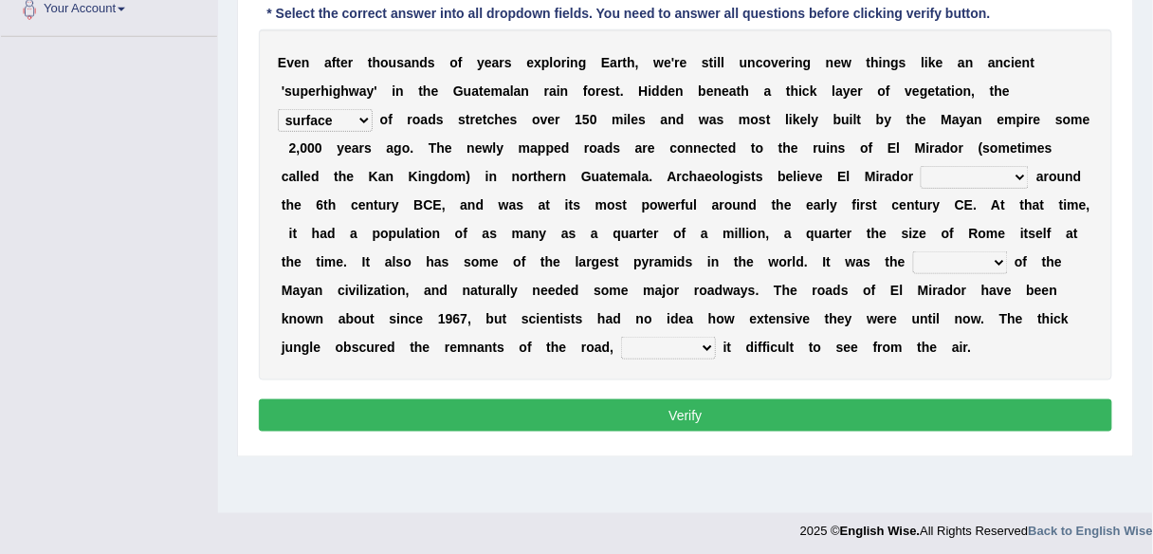
select select "has founded"
click at [921, 166] on select "has founded founded was founded was found" at bounding box center [975, 177] width 108 height 23
click at [976, 262] on select "volume heart column facet" at bounding box center [960, 262] width 95 height 23
select select "heart"
click at [913, 251] on select "volume heart column facet" at bounding box center [960, 262] width 95 height 23
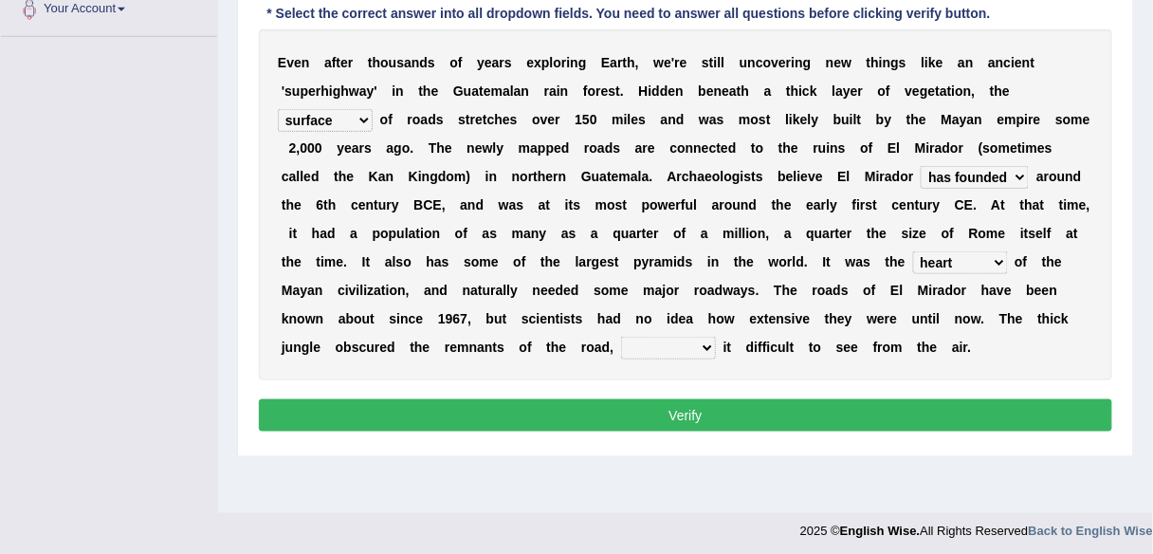
click at [691, 337] on select "makes making make made" at bounding box center [668, 348] width 95 height 23
select select "making"
click at [621, 337] on select "makes making make made" at bounding box center [668, 348] width 95 height 23
click at [661, 413] on button "Verify" at bounding box center [685, 415] width 853 height 32
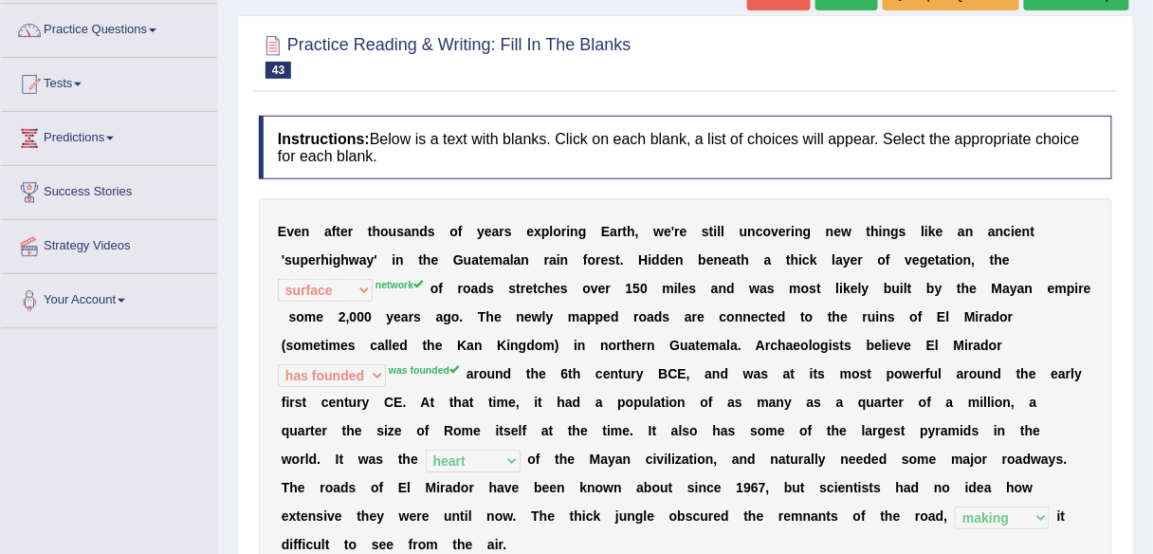
scroll to position [141, 0]
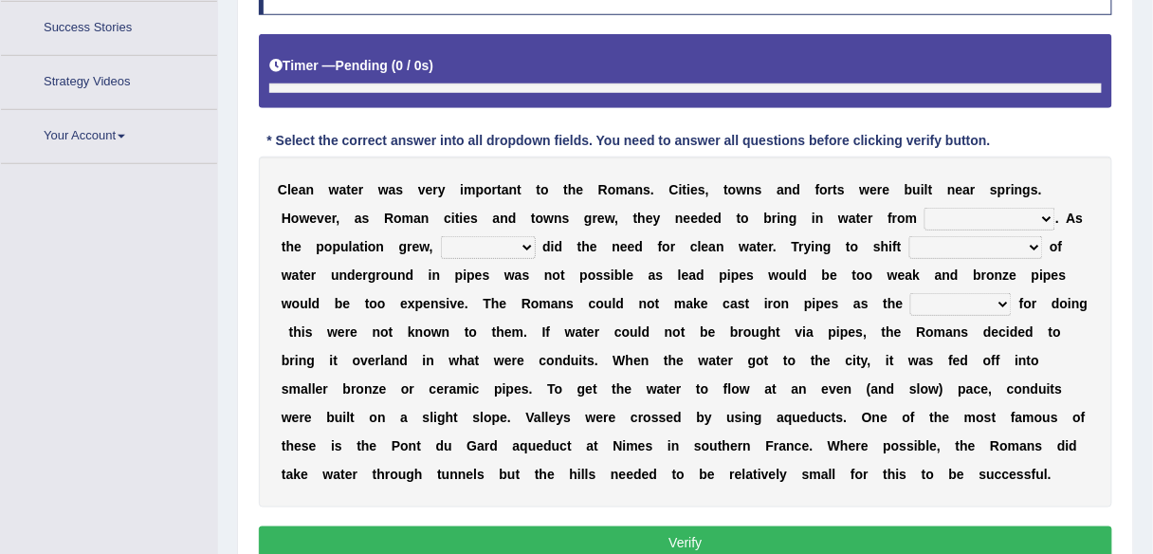
scroll to position [350, 0]
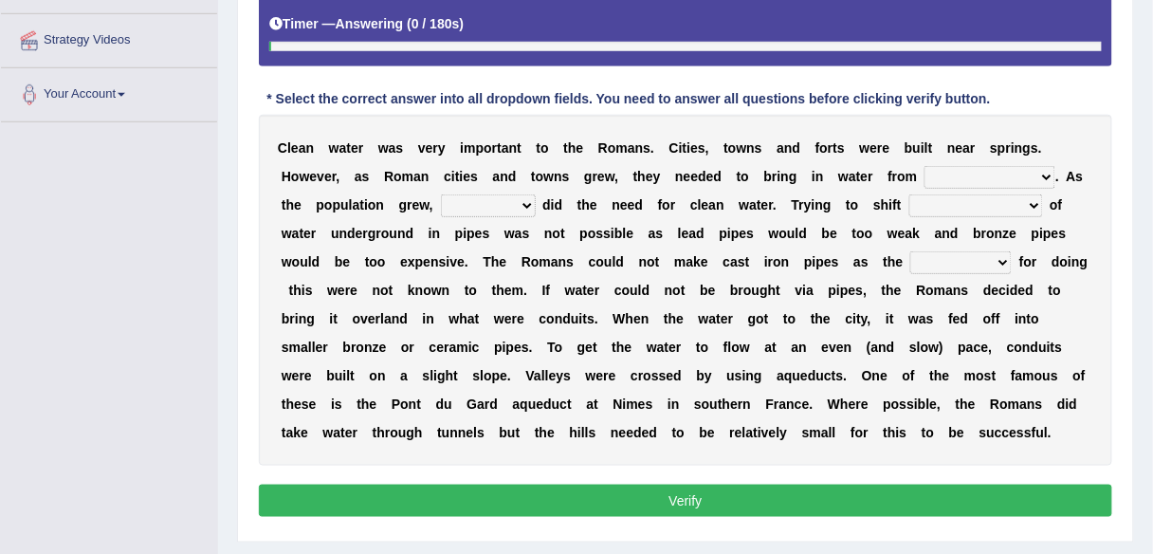
click at [1001, 201] on select "few loads improper intakes relative levels large volumes" at bounding box center [976, 205] width 134 height 23
click at [1027, 166] on select "further afield these origins different parts specific sources" at bounding box center [990, 177] width 131 height 23
click at [925, 166] on select "further afield these origins different parts specific sources" at bounding box center [990, 177] width 131 height 23
click at [1002, 166] on select "further afield these origins different parts specific sources" at bounding box center [990, 177] width 131 height 23
select select "different parts"
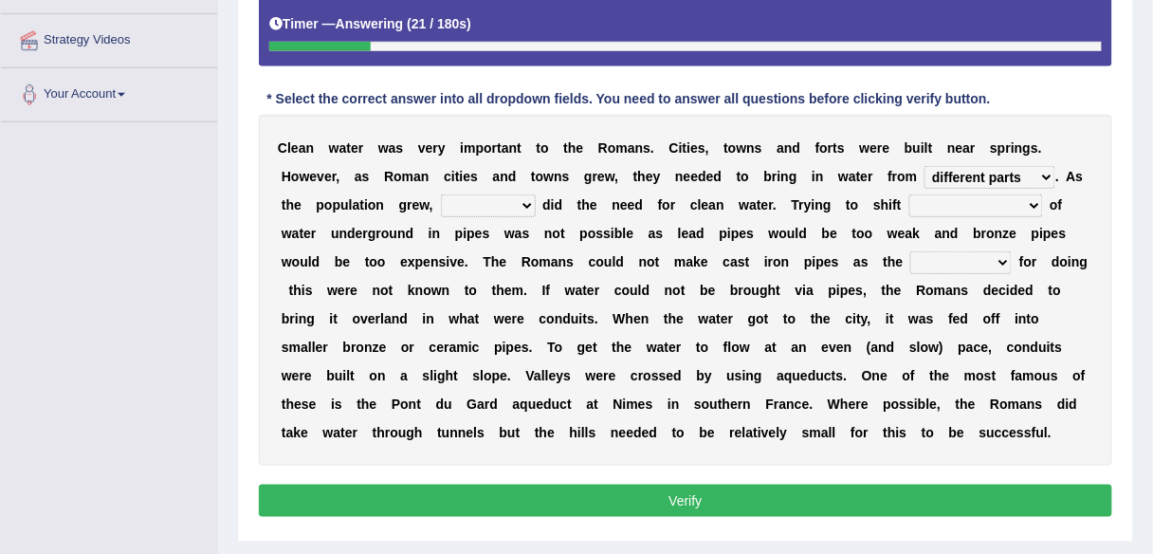
click at [925, 166] on select "further afield these origins different parts specific sources" at bounding box center [990, 177] width 131 height 23
click at [994, 202] on select "few loads improper intakes relative levels large volumes" at bounding box center [976, 205] width 134 height 23
select select "large volumes"
click at [909, 194] on select "few loads improper intakes relative levels large volumes" at bounding box center [976, 205] width 134 height 23
click at [515, 198] on select "as well so how thus" at bounding box center [488, 205] width 95 height 23
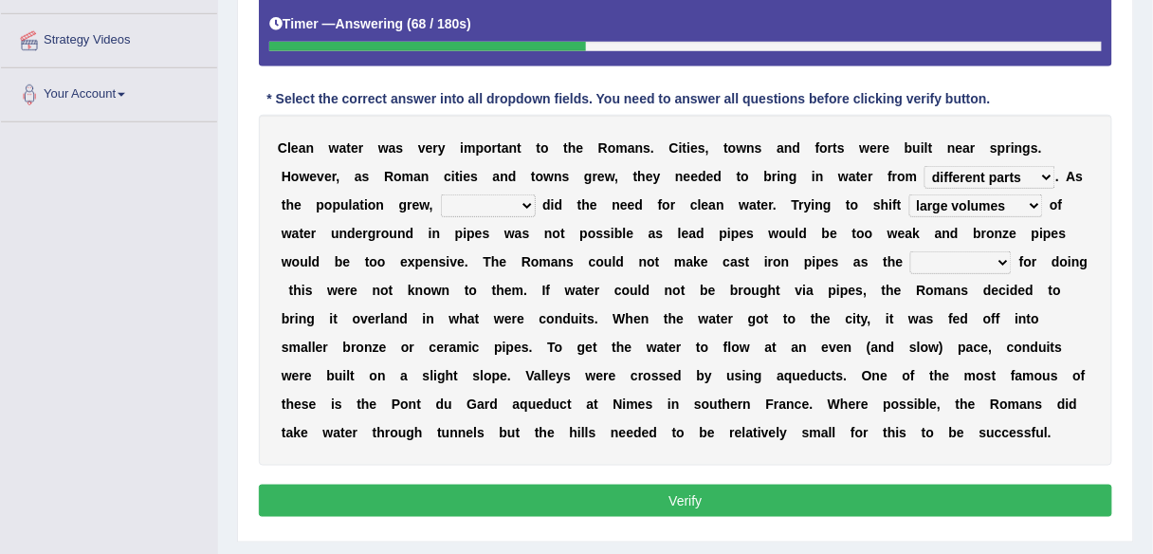
select select "as well"
click at [441, 194] on select "as well so how thus" at bounding box center [488, 205] width 95 height 23
click at [993, 263] on select "spans scales proportions techniques" at bounding box center [960, 262] width 101 height 23
select select "techniques"
click at [910, 251] on select "spans scales proportions techniques" at bounding box center [960, 262] width 101 height 23
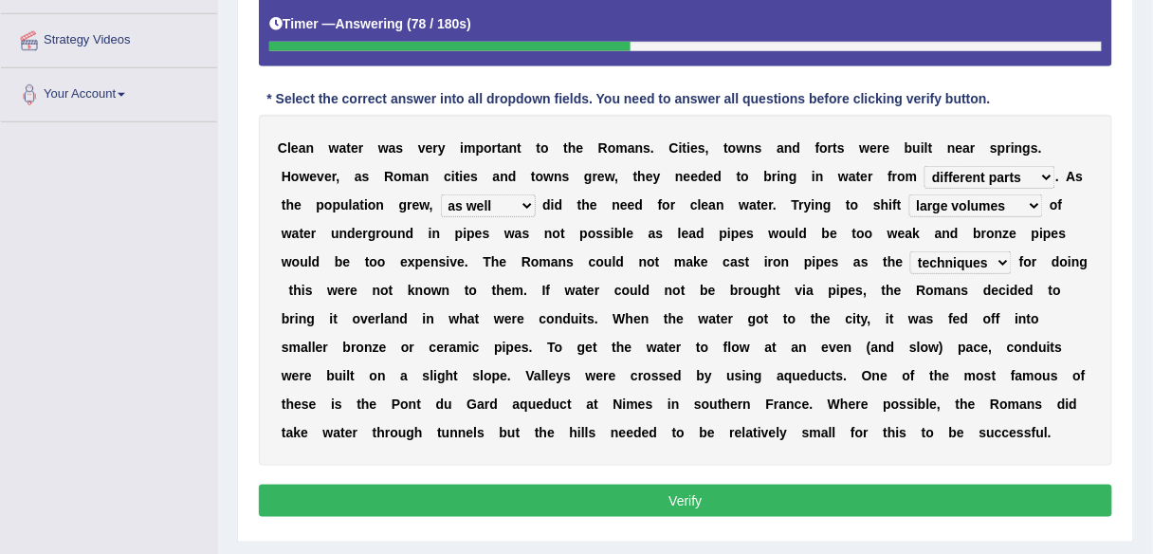
click at [858, 496] on button "Verify" at bounding box center [685, 501] width 853 height 32
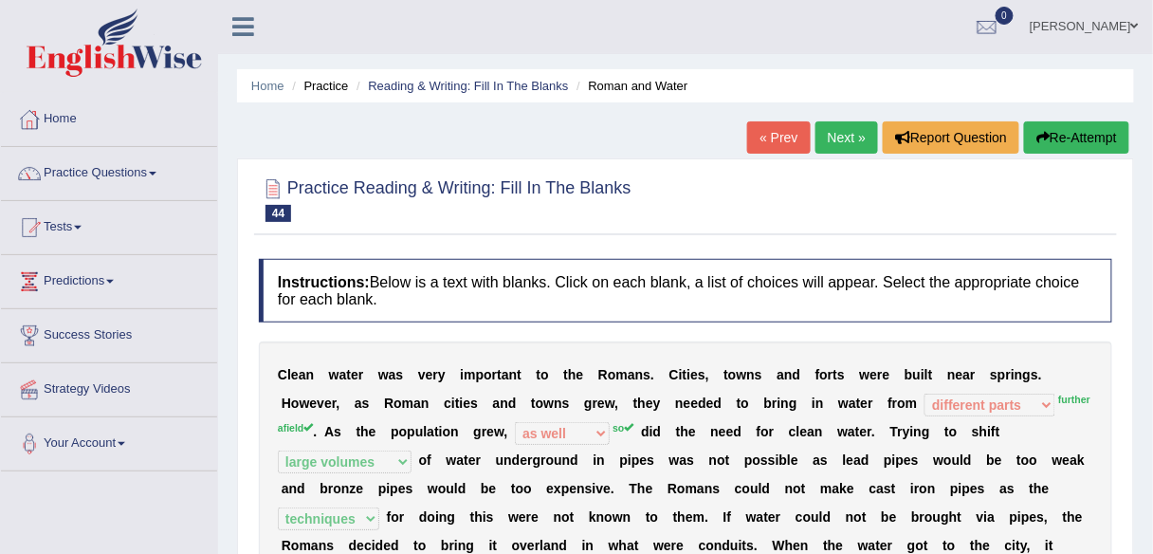
scroll to position [0, 0]
click at [846, 135] on link "Next »" at bounding box center [846, 138] width 63 height 32
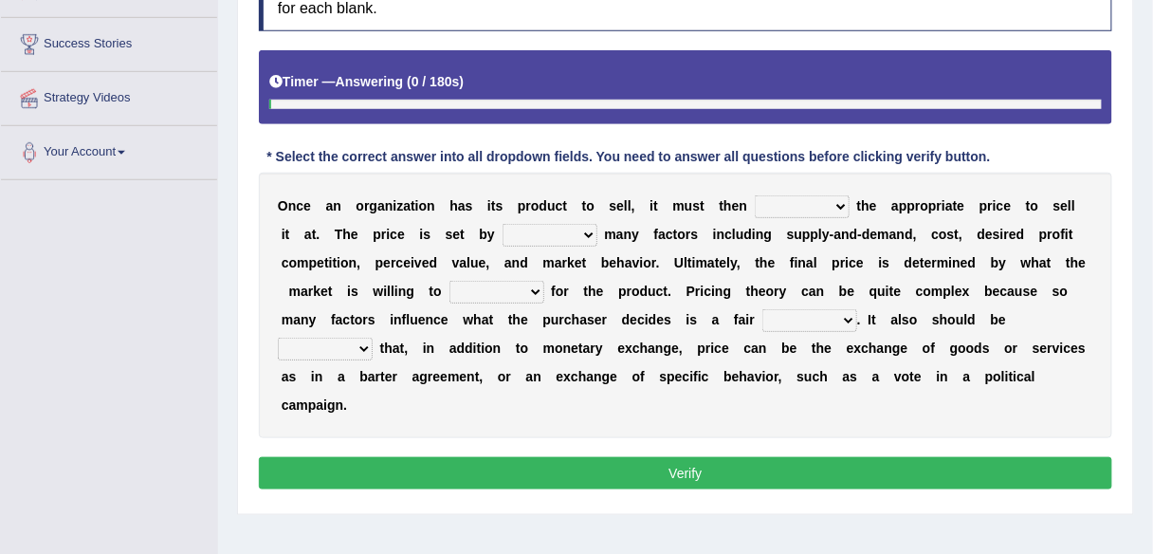
scroll to position [293, 0]
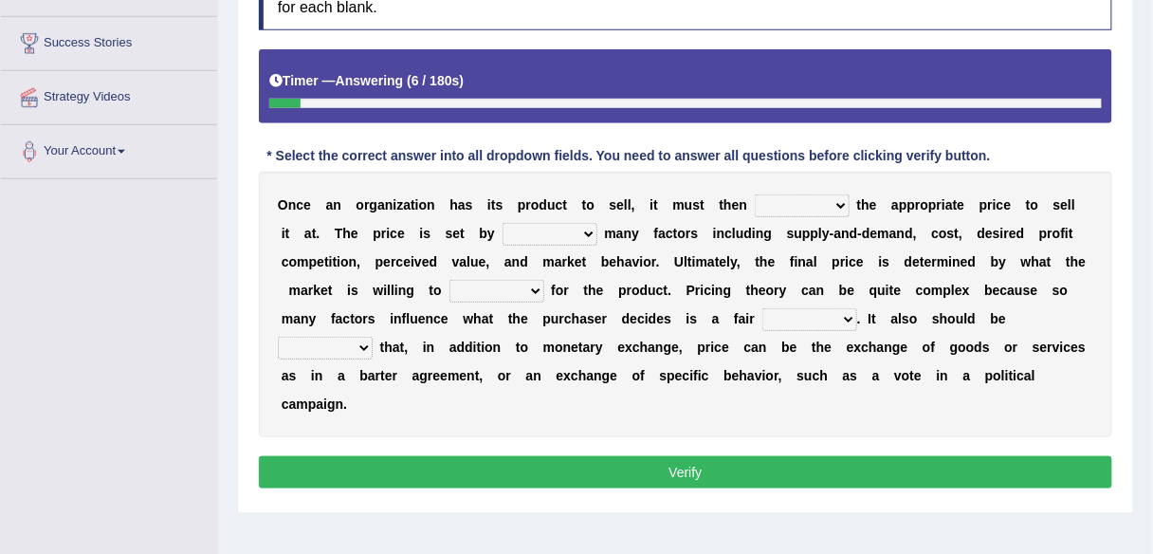
click at [829, 196] on select "tolerate determine fabricate fancy" at bounding box center [802, 205] width 95 height 23
click at [755, 194] on select "tolerate determine fabricate fancy" at bounding box center [802, 205] width 95 height 23
click at [822, 201] on select "tolerate determine fabricate fancy" at bounding box center [802, 205] width 95 height 23
select select "determine"
click at [755, 194] on select "tolerate determine fabricate fancy" at bounding box center [802, 205] width 95 height 23
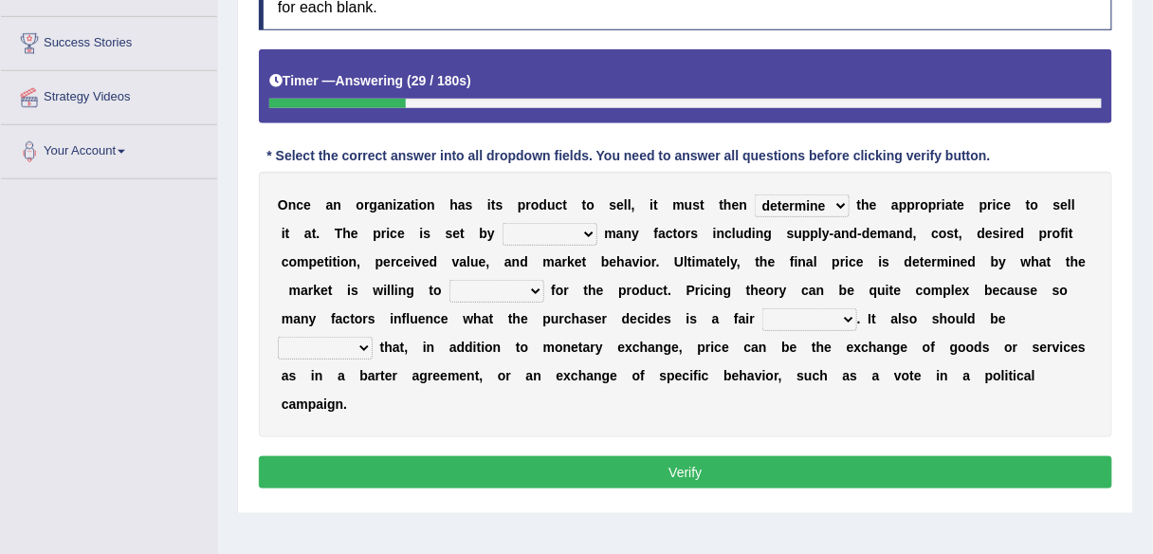
click at [579, 229] on select "comparing begetting balancing offsetting" at bounding box center [550, 234] width 95 height 23
select select "comparing"
click at [503, 223] on select "comparing begetting balancing offsetting" at bounding box center [550, 234] width 95 height 23
click at [529, 284] on select "consign design exchange prepare" at bounding box center [496, 291] width 95 height 23
select select "exchange"
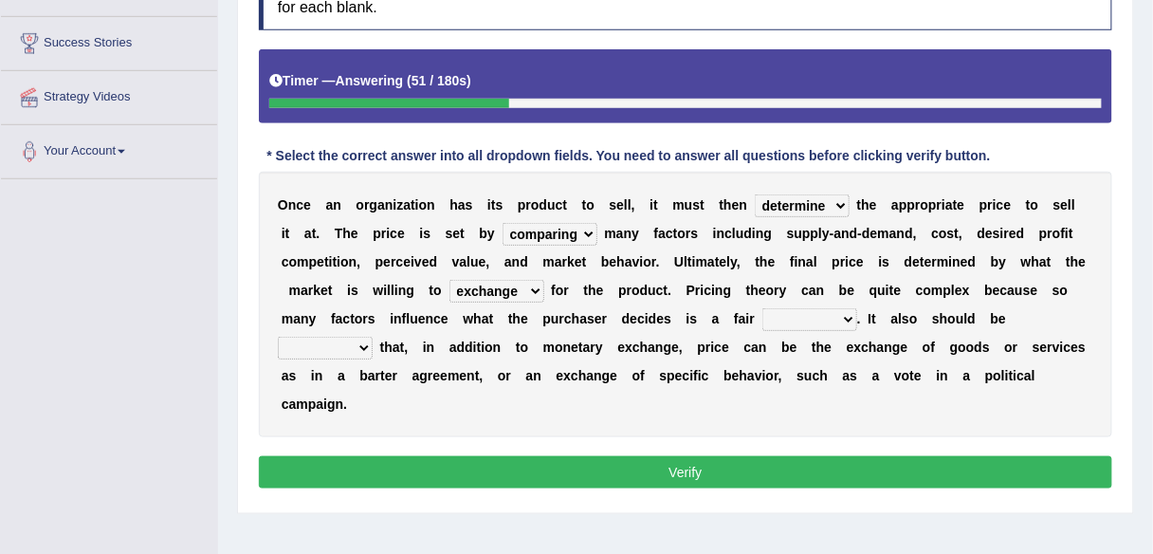
click at [449, 280] on select "consign design exchange prepare" at bounding box center [496, 291] width 95 height 23
click at [499, 287] on select "consign design exchange prepare" at bounding box center [496, 291] width 95 height 23
click at [473, 423] on div "O n c e a n o r g a n i z a t i o n h a s i t s p r o d u c t t o s e l l , i t…" at bounding box center [685, 305] width 853 height 266
click at [841, 320] on select "addition shape content value" at bounding box center [809, 319] width 95 height 23
select select "value"
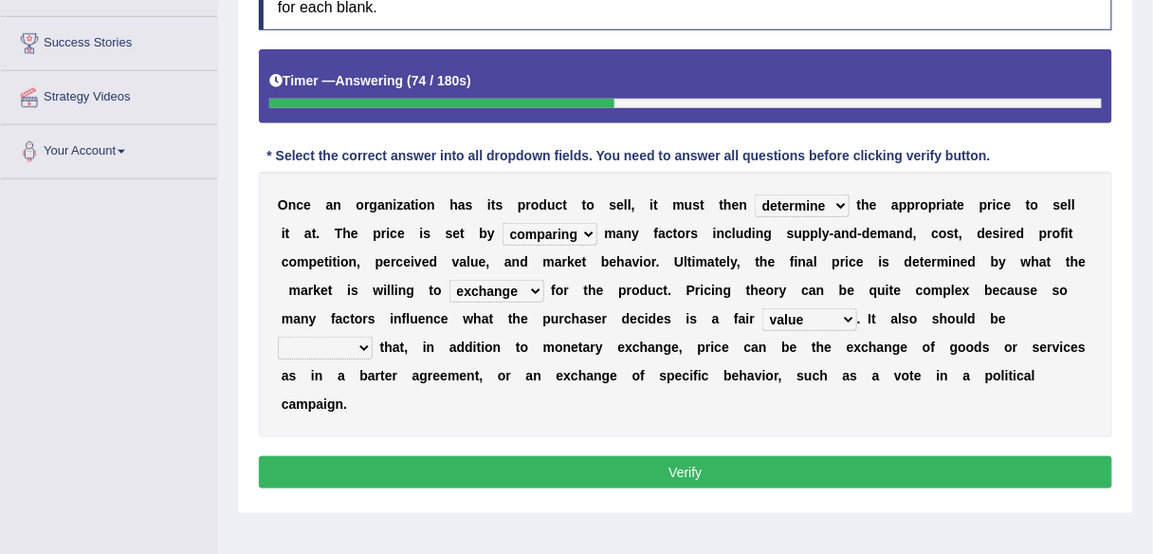
click at [762, 308] on select "addition shape content value" at bounding box center [809, 319] width 95 height 23
click at [330, 337] on select "explained enlarged overrated noted" at bounding box center [325, 348] width 95 height 23
select select "noted"
click at [278, 337] on select "explained enlarged overrated noted" at bounding box center [325, 348] width 95 height 23
click at [446, 462] on button "Verify" at bounding box center [685, 472] width 853 height 32
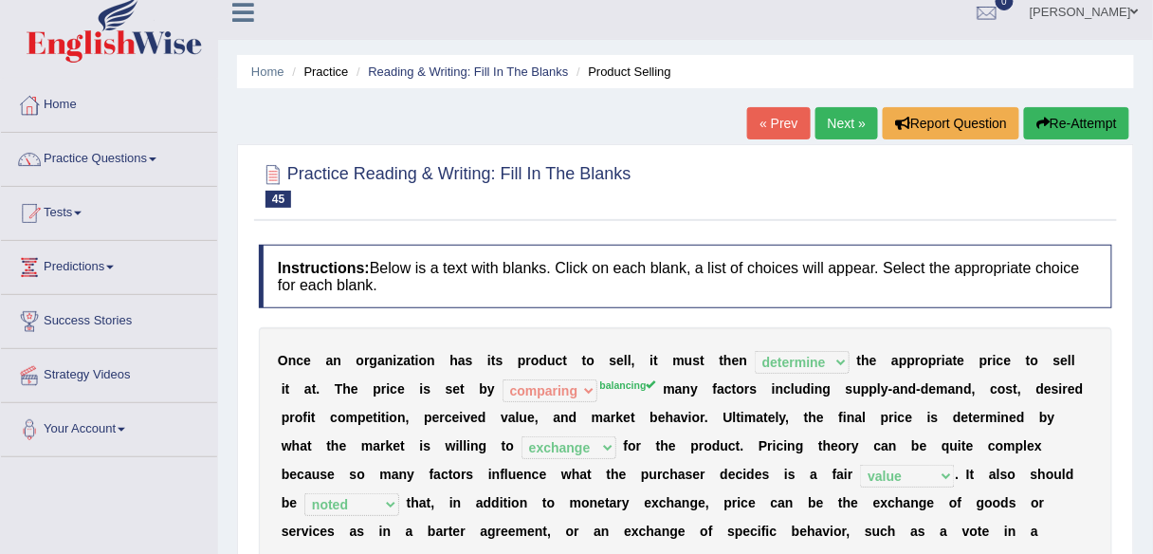
scroll to position [1, 0]
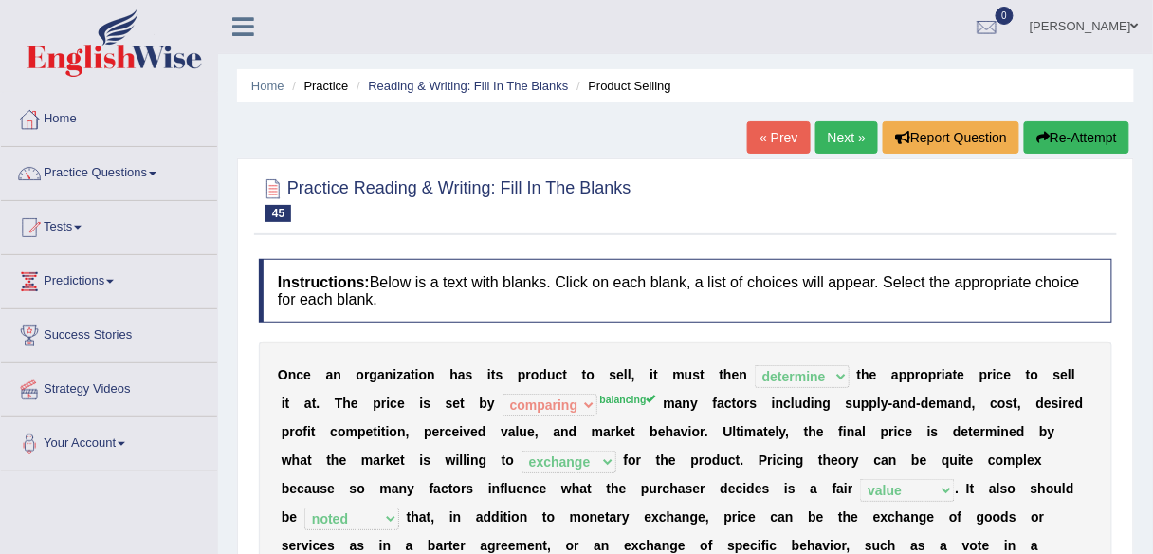
click at [834, 150] on link "Next »" at bounding box center [846, 137] width 63 height 32
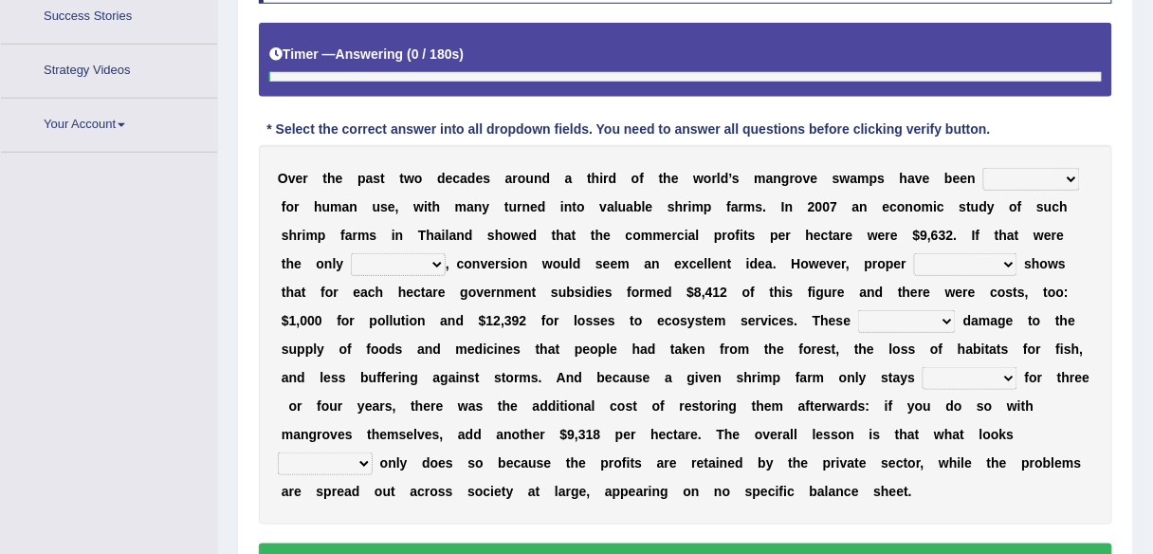
scroll to position [376, 0]
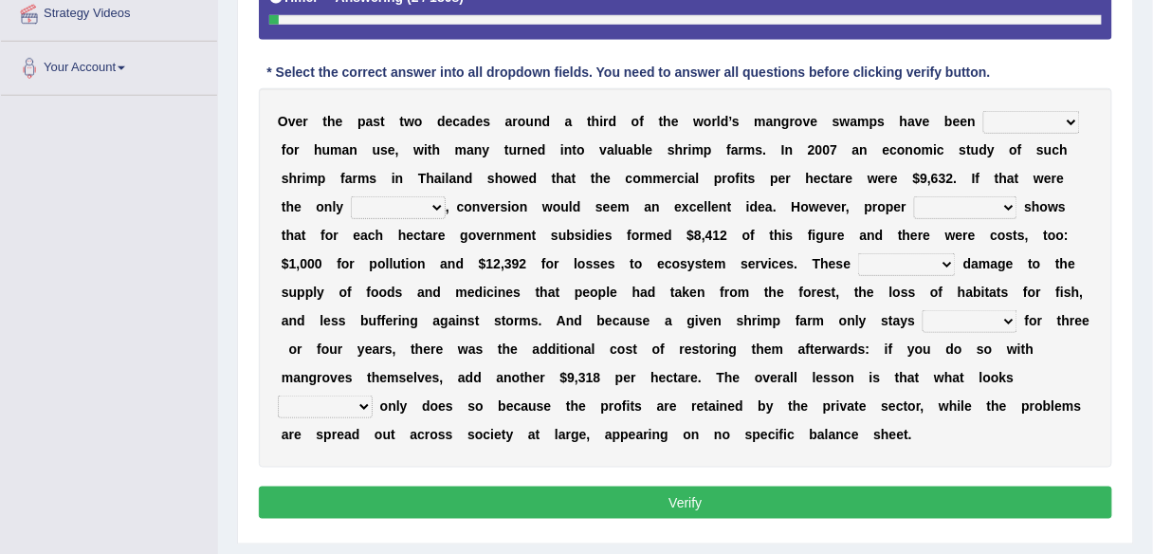
click at [1052, 119] on select "rearranged exchanged conserved converted" at bounding box center [1031, 122] width 97 height 23
select select "rearranged"
click at [983, 111] on select "rearranged exchanged conserved converted" at bounding box center [1031, 122] width 97 height 23
click at [413, 204] on select "index eliment choice factor" at bounding box center [398, 207] width 95 height 23
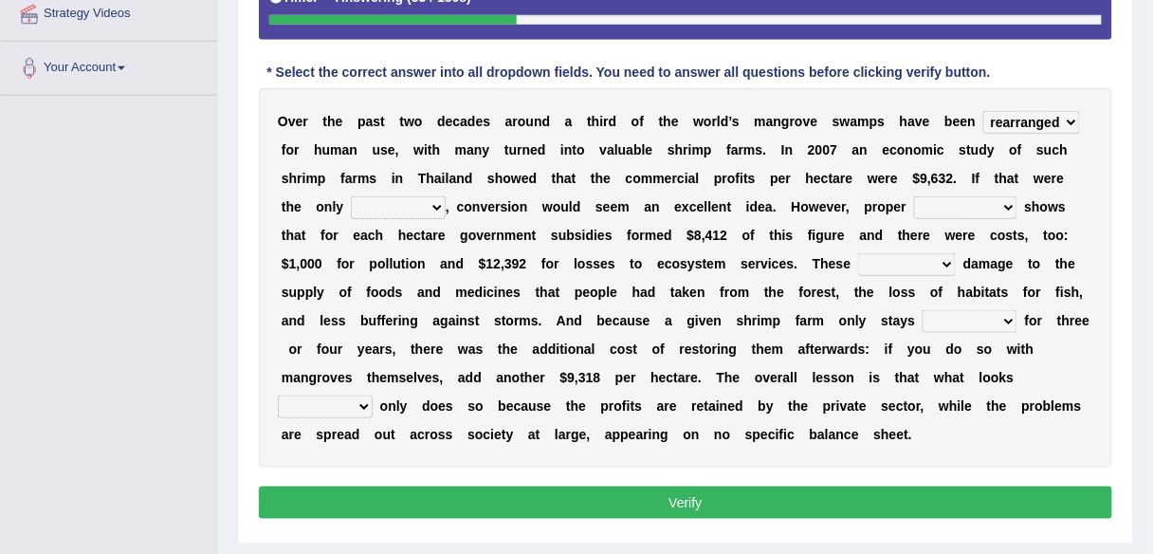
select select "choice"
click at [351, 196] on select "index eliment choice factor" at bounding box center [398, 207] width 95 height 23
click at [961, 198] on select "accounting percentage aggregation division" at bounding box center [965, 207] width 103 height 23
click at [914, 196] on select "accounting percentage aggregation division" at bounding box center [965, 207] width 103 height 23
click at [976, 200] on select "accounting percentage aggregation division" at bounding box center [965, 207] width 103 height 23
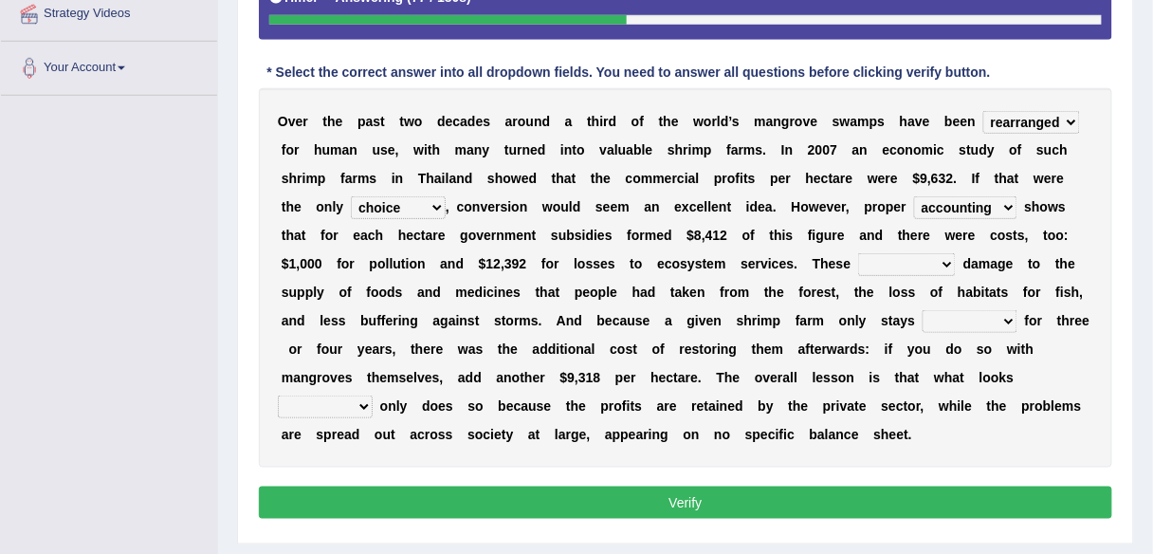
select select "division"
click at [914, 196] on select "accounting percentage aggregation division" at bounding box center [965, 207] width 103 height 23
click at [913, 260] on select "comprised uneven neglected augmented" at bounding box center [907, 264] width 98 height 23
select select "augmented"
click at [858, 253] on select "comprised uneven neglected augmented" at bounding box center [907, 264] width 98 height 23
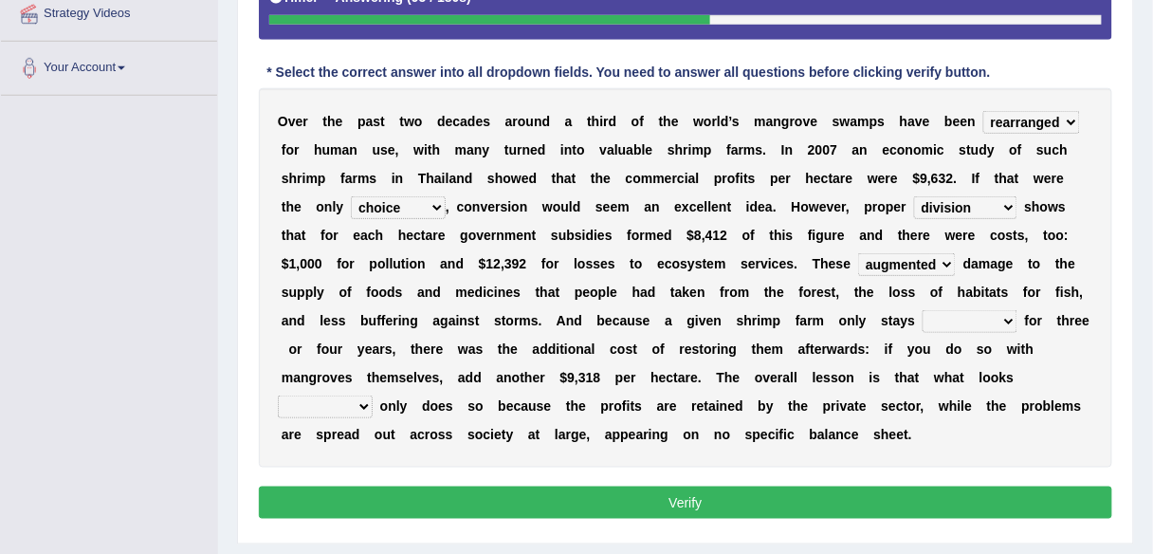
click at [1001, 323] on select "interactive distinctive productive collective" at bounding box center [970, 321] width 95 height 23
select select "productive"
click at [923, 310] on select "interactive distinctive productive collective" at bounding box center [970, 321] width 95 height 23
click at [337, 398] on select "beneficial immediate modest moderate" at bounding box center [325, 406] width 95 height 23
select select "beneficial"
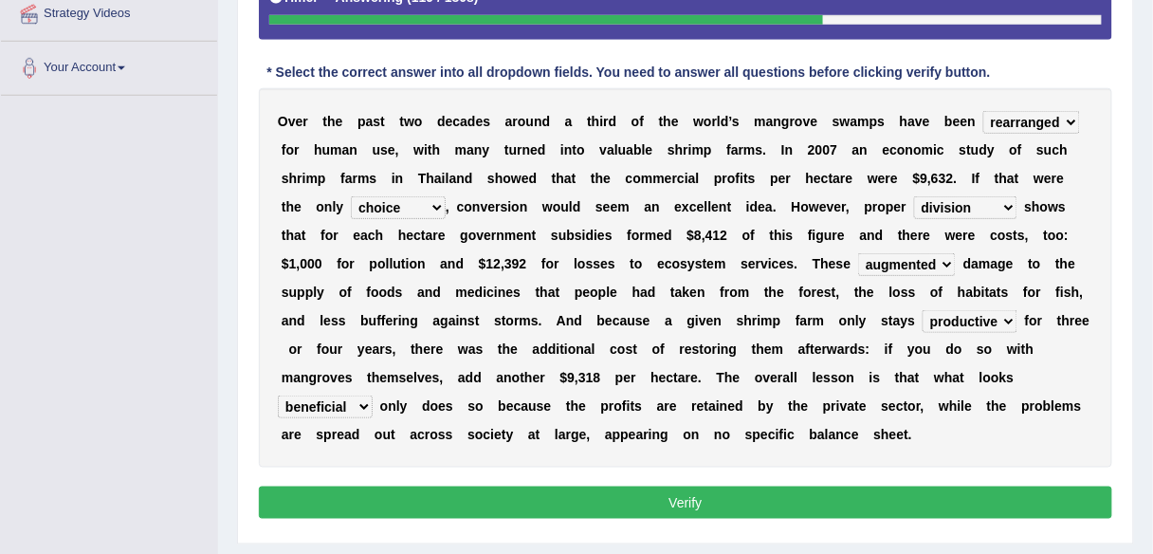
click at [278, 395] on select "beneficial immediate modest moderate" at bounding box center [325, 406] width 95 height 23
click at [765, 492] on button "Verify" at bounding box center [685, 502] width 853 height 32
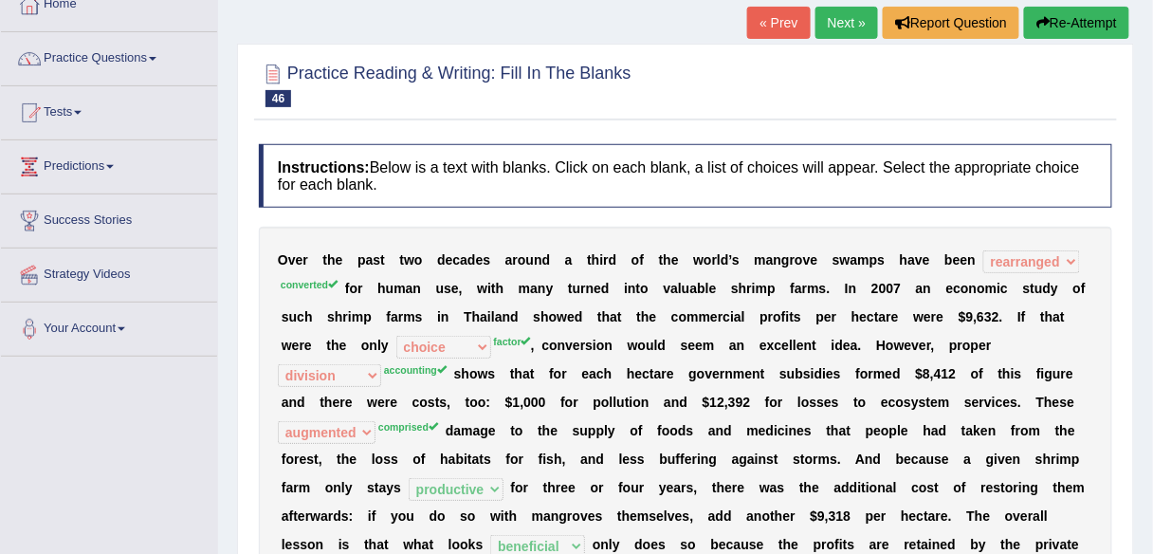
scroll to position [101, 0]
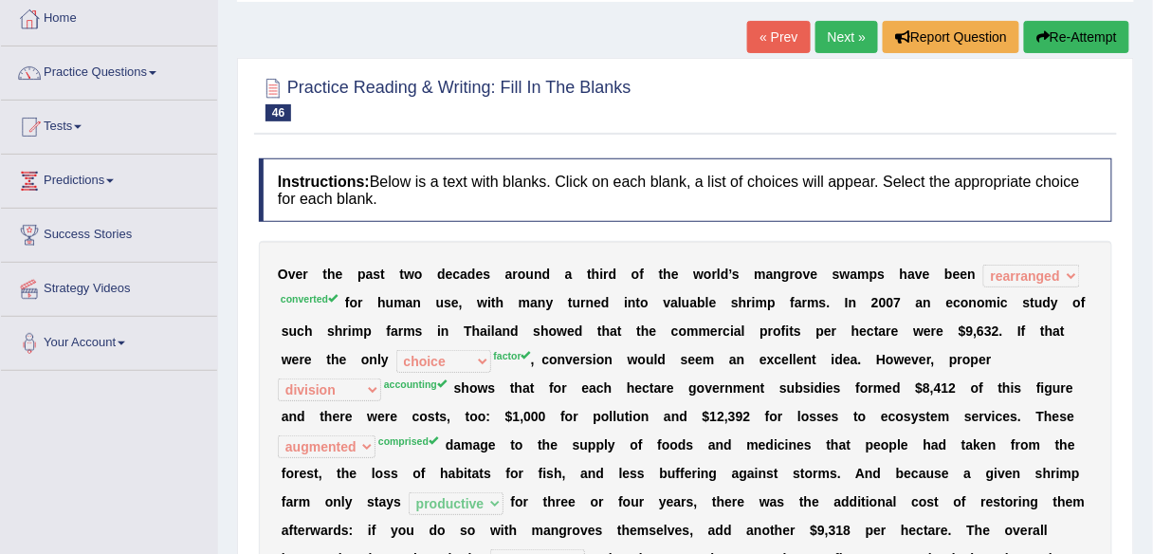
click at [825, 39] on link "Next »" at bounding box center [846, 37] width 63 height 32
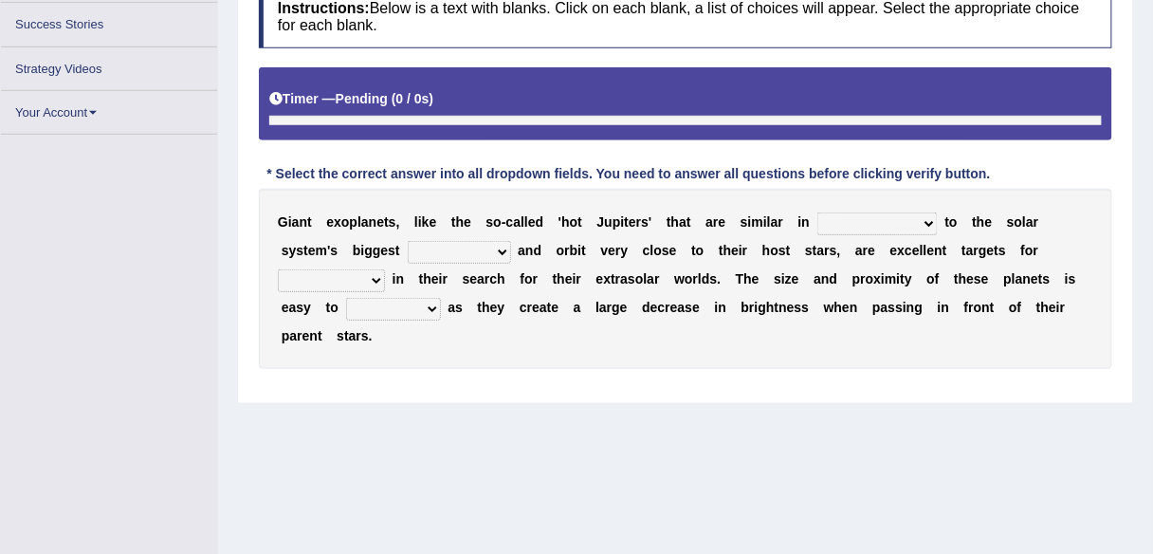
scroll to position [267, 0]
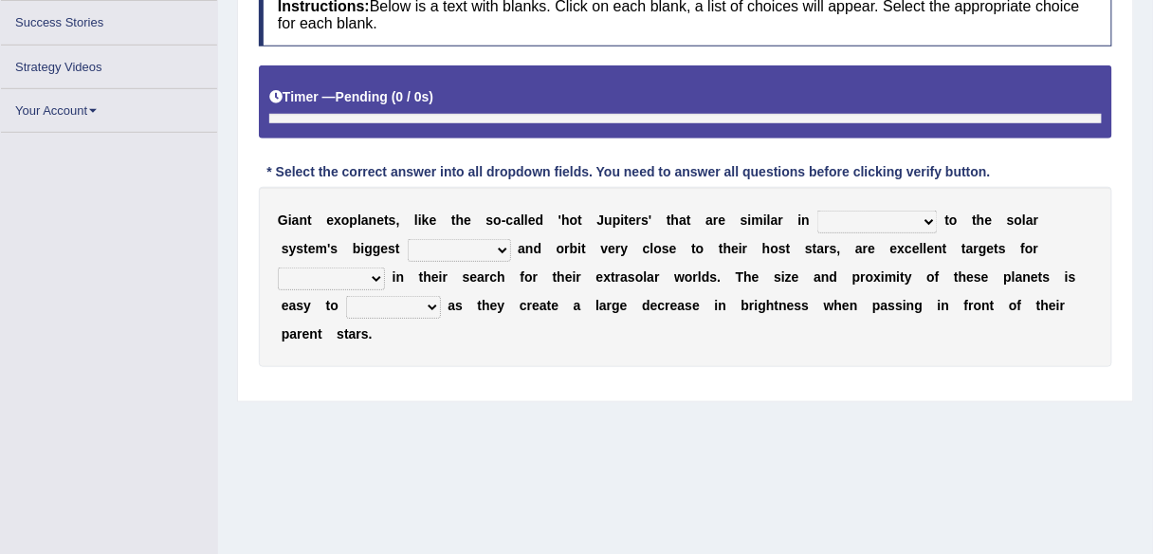
click at [915, 219] on select "borders expressions shapes characteristics" at bounding box center [877, 222] width 120 height 23
select select "shapes"
click at [817, 211] on select "borders expressions shapes characteristics" at bounding box center [877, 222] width 120 height 23
click at [889, 219] on select "borders expressions shapes characteristics" at bounding box center [877, 222] width 120 height 23
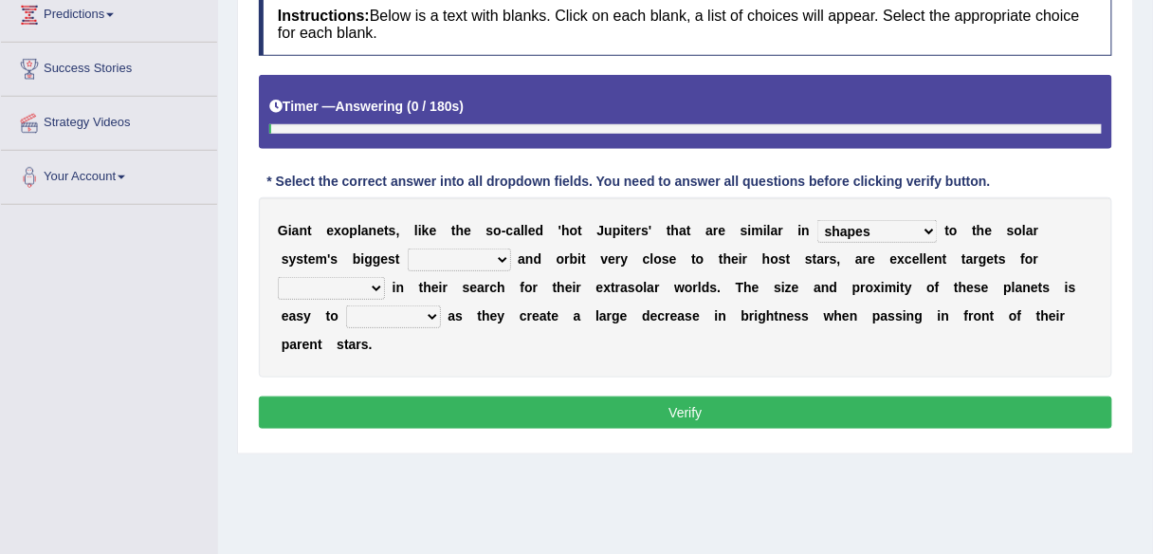
scroll to position [313, 0]
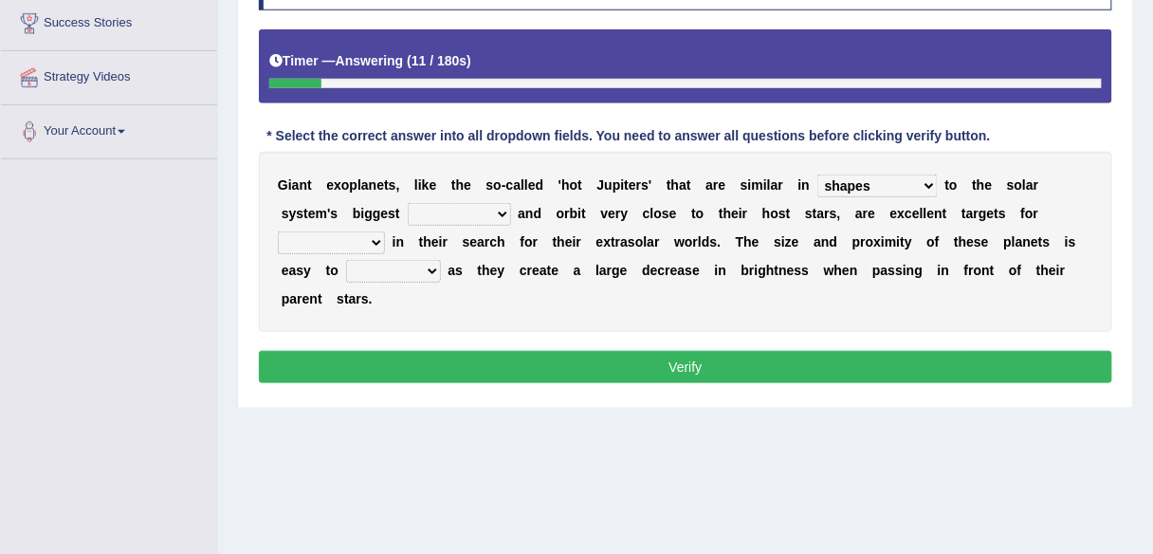
click at [470, 211] on select "frame subordinate planet comet" at bounding box center [459, 214] width 103 height 23
select select "planet"
click at [408, 203] on select "frame subordinate planet comet" at bounding box center [459, 214] width 103 height 23
click at [356, 238] on select "members astronomers parties makers" at bounding box center [331, 242] width 107 height 23
select select "astronomers"
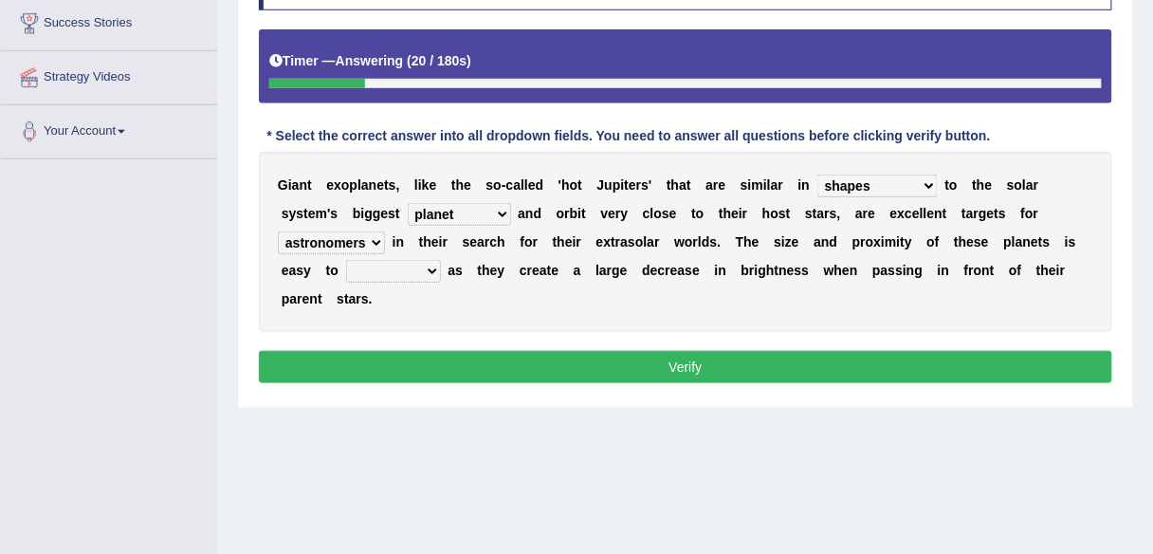
click at [278, 231] on select "members astronomers parties makers" at bounding box center [331, 242] width 107 height 23
click at [411, 270] on select "detect denounce deflect direct" at bounding box center [393, 271] width 95 height 23
select select "detect"
click at [346, 260] on select "detect denounce deflect direct" at bounding box center [393, 271] width 95 height 23
click at [507, 372] on button "Verify" at bounding box center [685, 367] width 853 height 32
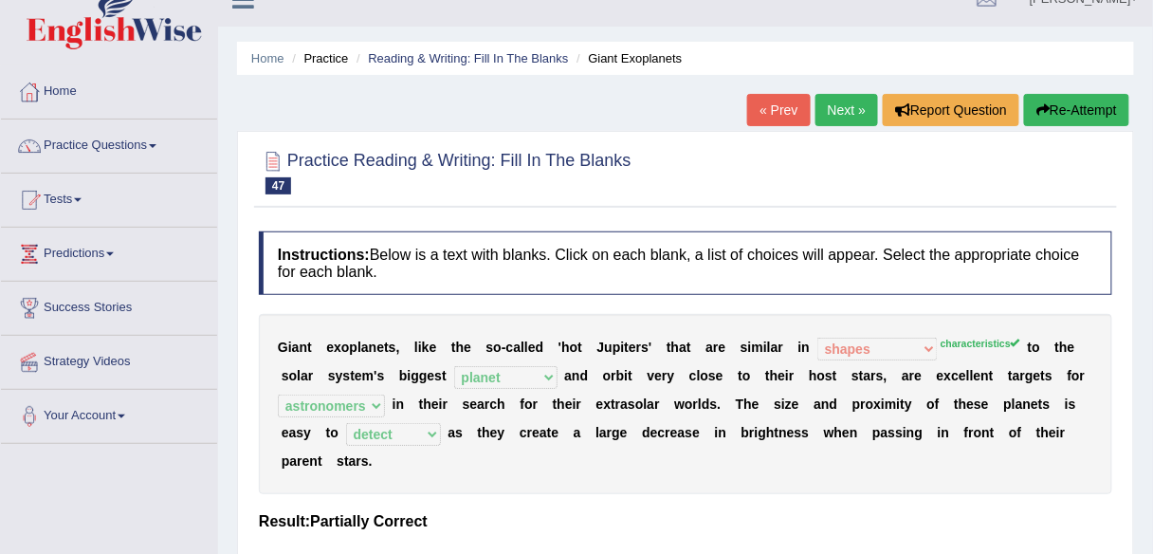
scroll to position [0, 0]
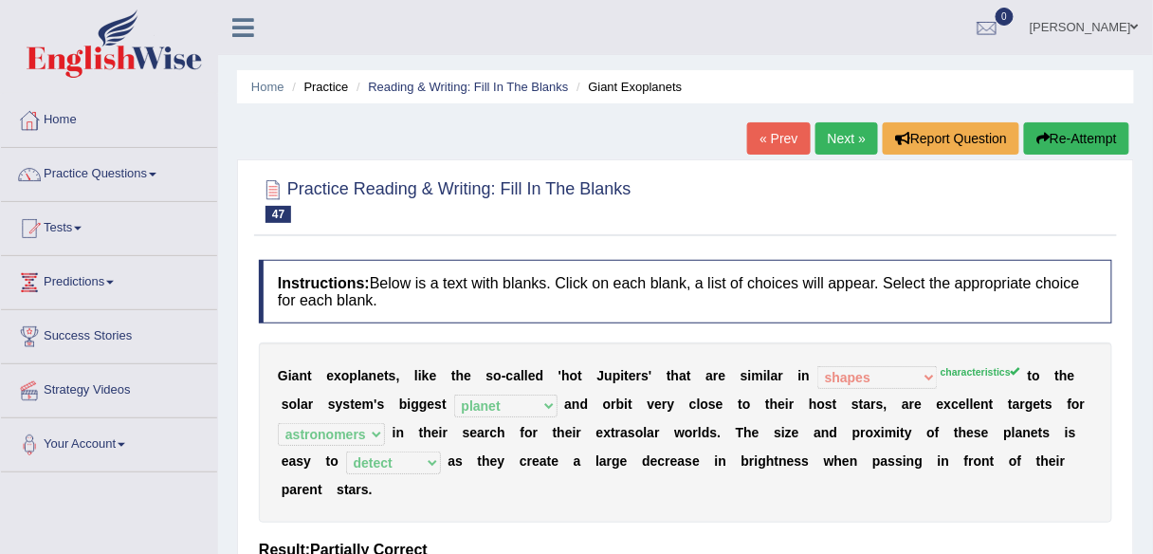
click at [846, 138] on link "Next »" at bounding box center [846, 138] width 63 height 32
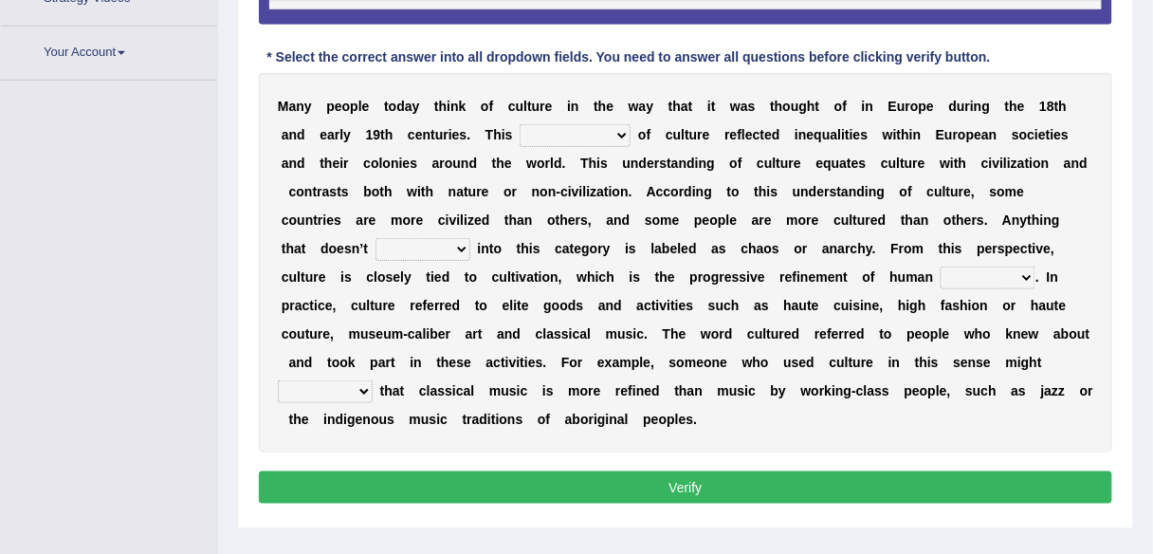
scroll to position [442, 0]
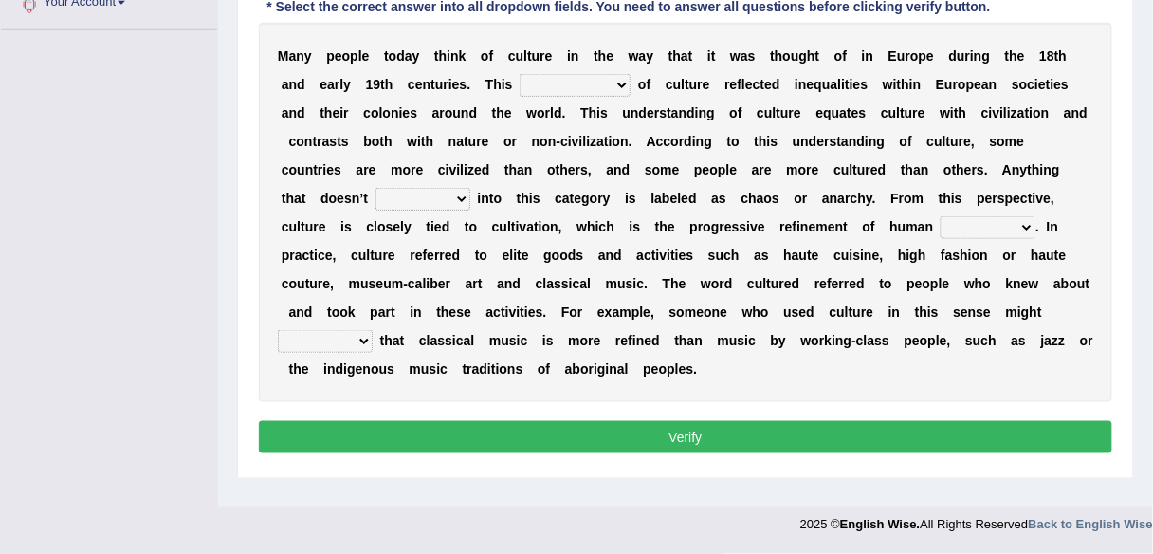
click at [599, 81] on select "classification concept renovation identity" at bounding box center [575, 85] width 111 height 23
select select "classification"
click at [520, 74] on select "classification concept renovation identity" at bounding box center [575, 85] width 111 height 23
click at [582, 83] on select "classification concept renovation identity" at bounding box center [575, 85] width 111 height 23
click at [375, 197] on select "cut dismiss fit solve" at bounding box center [422, 199] width 95 height 23
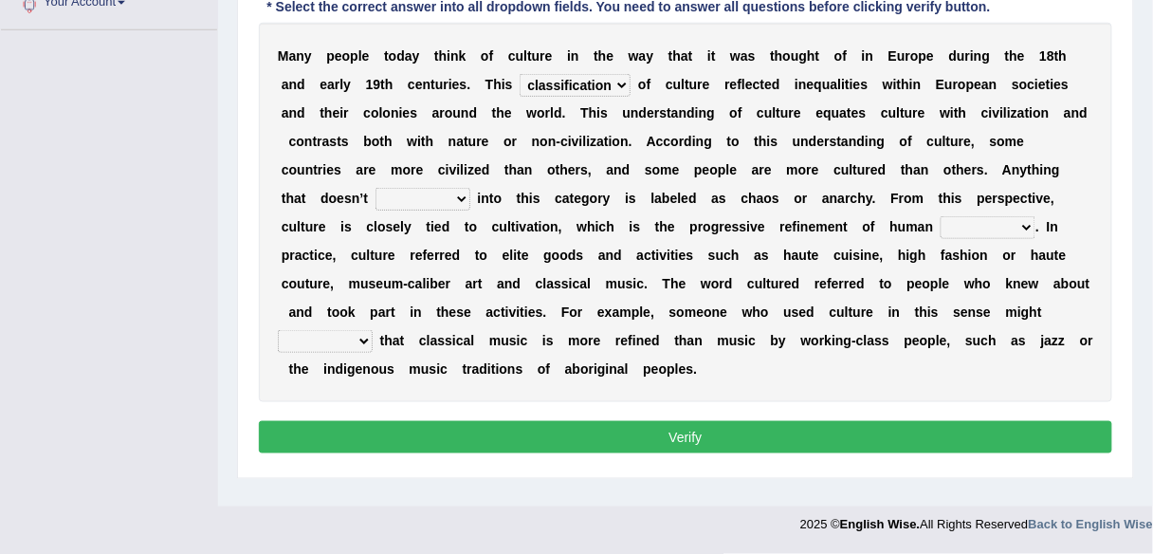
select select "fit"
click at [375, 188] on select "cut dismiss fit solve" at bounding box center [422, 199] width 95 height 23
click at [941, 230] on select "blessing curse habit behaviour" at bounding box center [988, 227] width 95 height 23
select select "behaviour"
click at [941, 216] on select "blessing curse habit behaviour" at bounding box center [988, 227] width 95 height 23
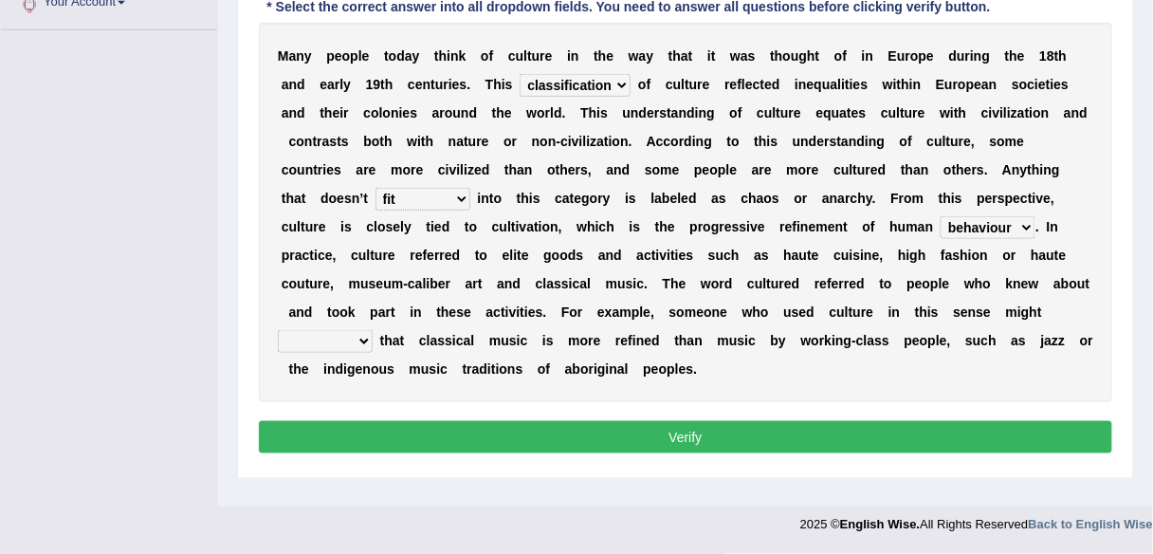
click at [323, 339] on select "argue pretend doubt reveal" at bounding box center [325, 341] width 95 height 23
select select "argue"
click at [278, 330] on select "argue pretend doubt reveal" at bounding box center [325, 341] width 95 height 23
click at [477, 436] on button "Verify" at bounding box center [685, 437] width 853 height 32
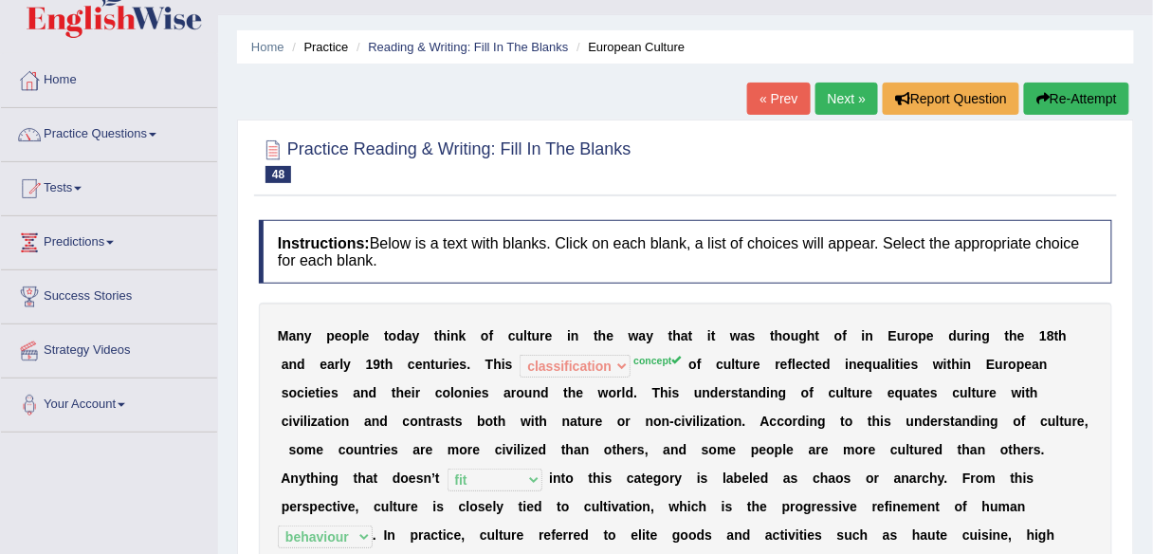
scroll to position [16, 0]
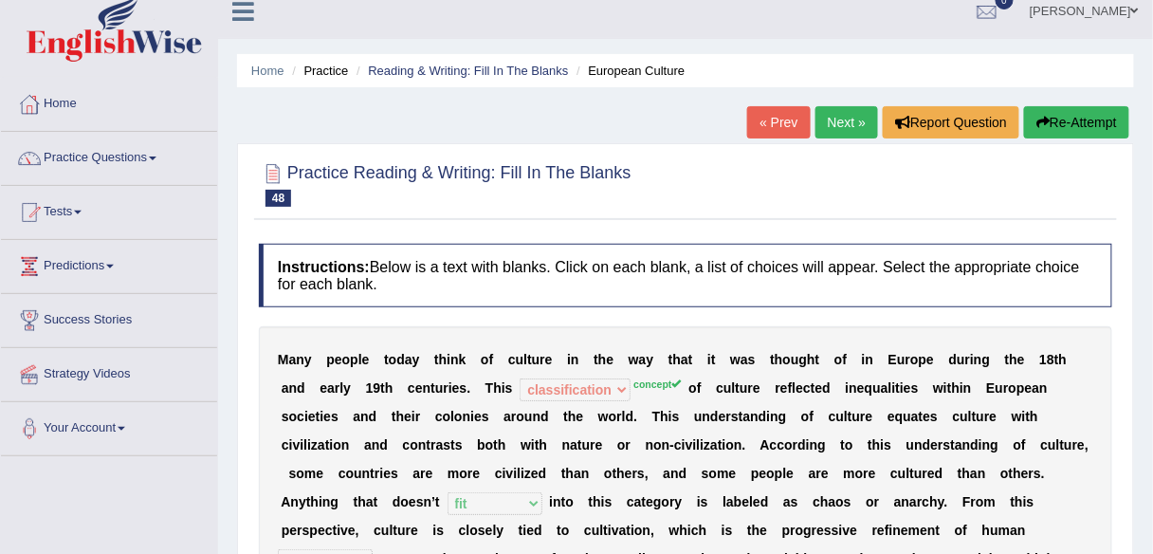
click at [850, 122] on link "Next »" at bounding box center [846, 122] width 63 height 32
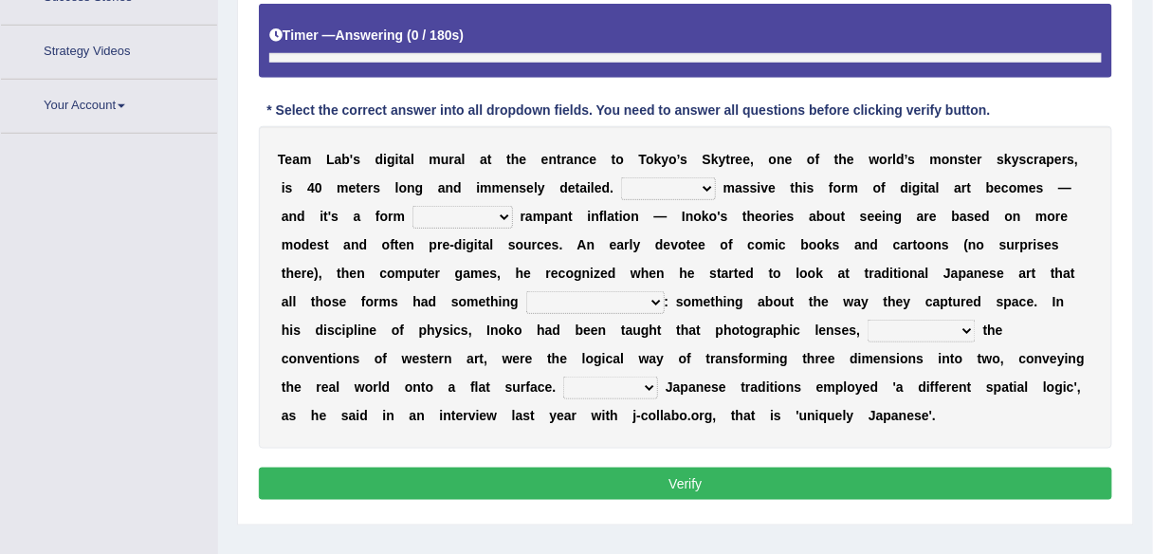
scroll to position [391, 0]
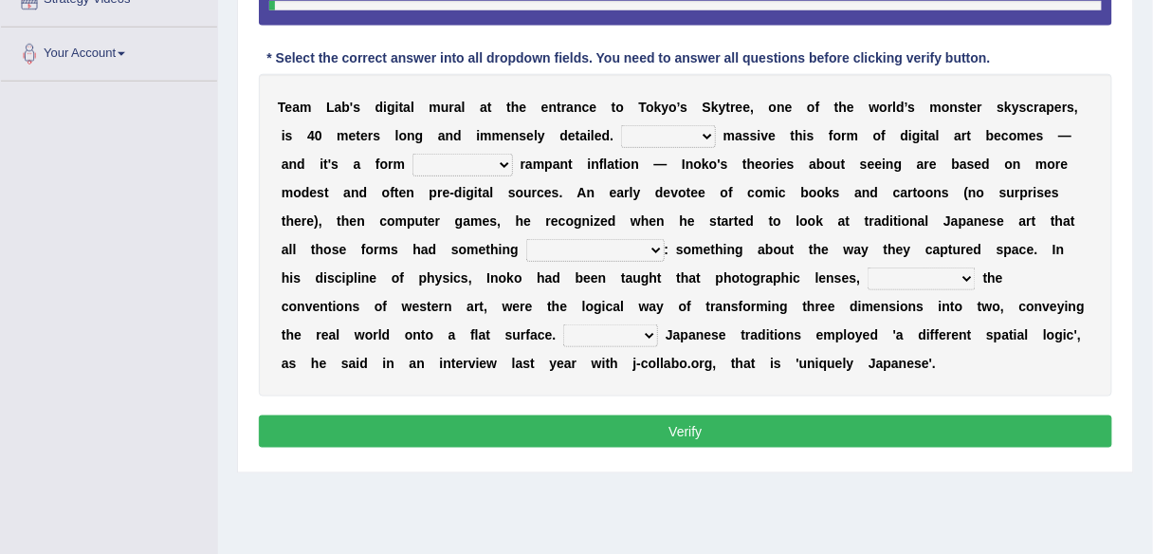
click at [692, 135] on select "However Whereas Whichever Wherever" at bounding box center [668, 136] width 95 height 23
select select "However"
click at [621, 125] on select "However Whereas Whichever Wherever" at bounding box center [668, 136] width 95 height 23
click at [485, 156] on select "subject to related with apart from based on" at bounding box center [462, 165] width 101 height 23
select select "based on"
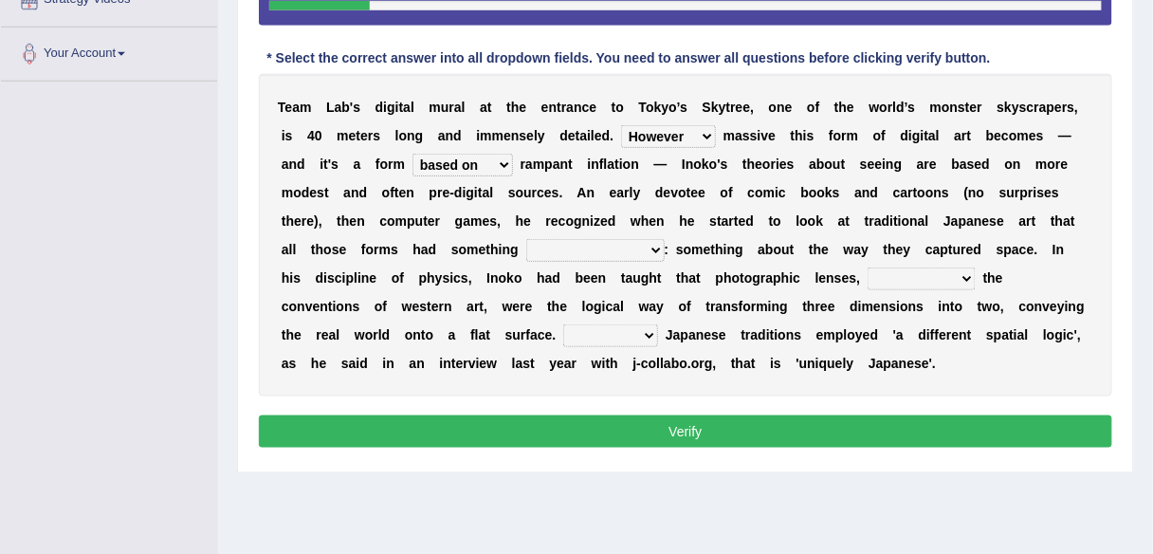
click at [412, 154] on select "subject to related with apart from based on" at bounding box center [462, 165] width 101 height 23
click at [640, 247] on select "in fact as whole in common in the same times" at bounding box center [595, 250] width 138 height 23
select select "in common"
click at [526, 239] on select "in fact as whole in common in the same times" at bounding box center [595, 250] width 138 height 23
click at [934, 280] on select "along with out of apart with [PERSON_NAME]" at bounding box center [922, 278] width 108 height 23
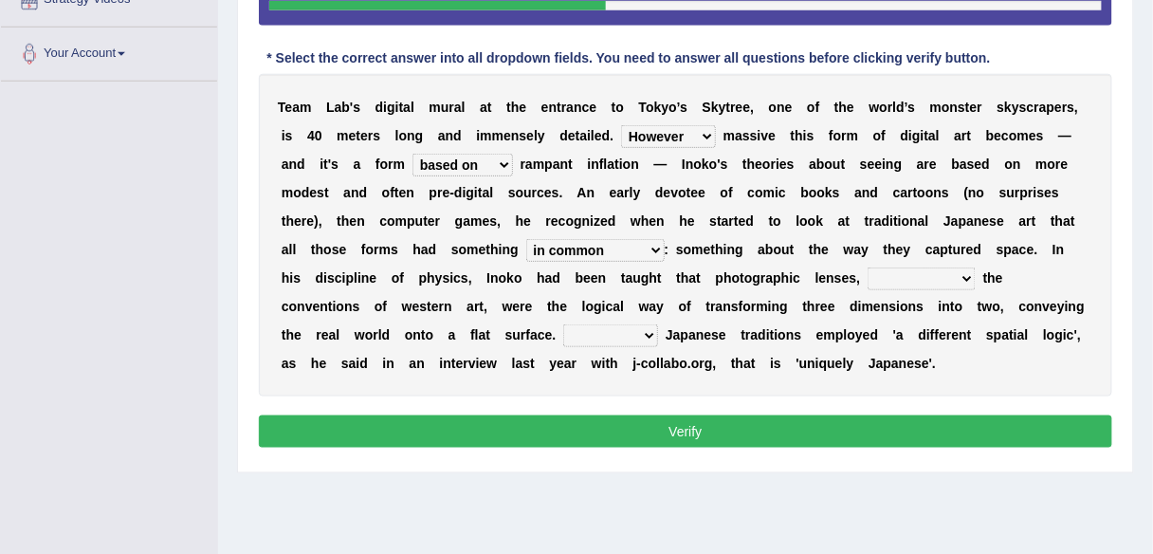
select select "apart with"
click at [868, 267] on select "along with out of apart with [PERSON_NAME]" at bounding box center [922, 278] width 108 height 23
click at [563, 334] on select "Thus But So Therefore" at bounding box center [610, 335] width 95 height 23
select select "Therefore"
click at [563, 324] on select "Thus But So Therefore" at bounding box center [610, 335] width 95 height 23
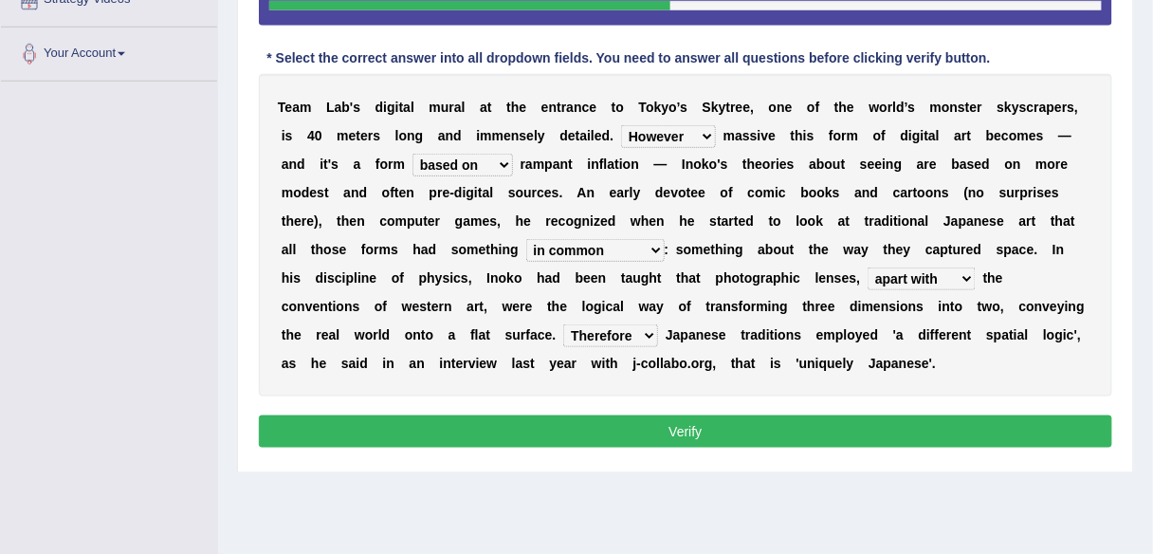
click at [523, 424] on button "Verify" at bounding box center [685, 431] width 853 height 32
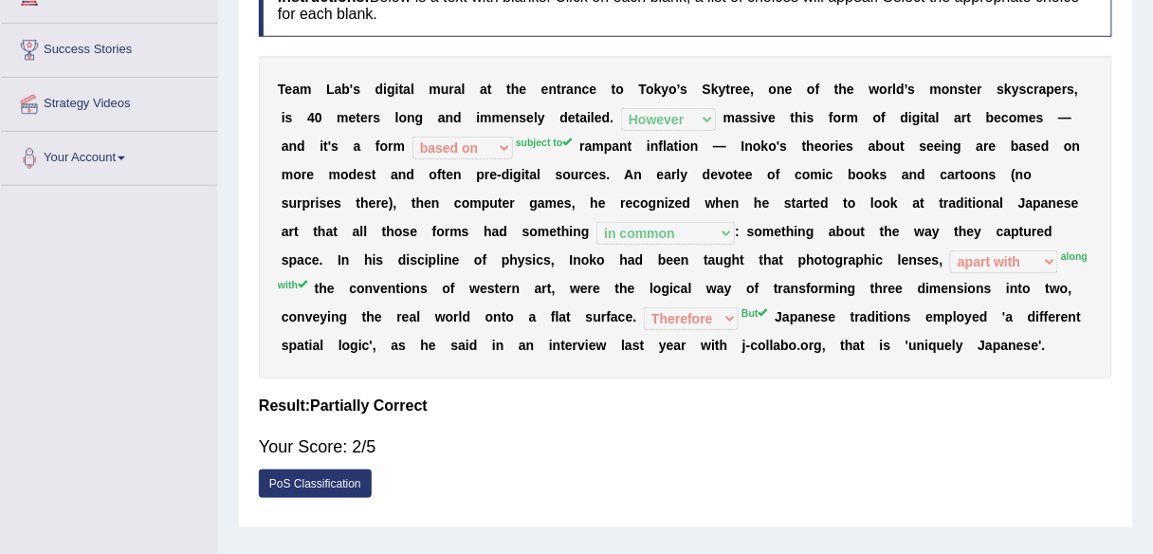
scroll to position [283, 0]
